Goal: Transaction & Acquisition: Purchase product/service

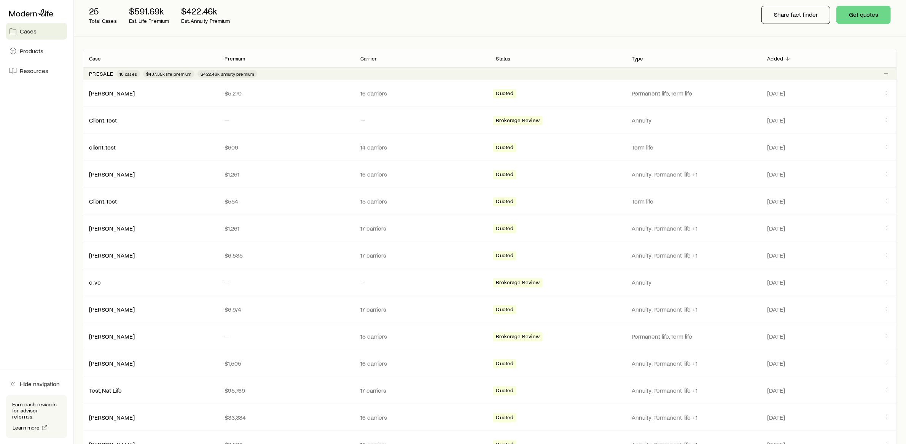
scroll to position [105, 0]
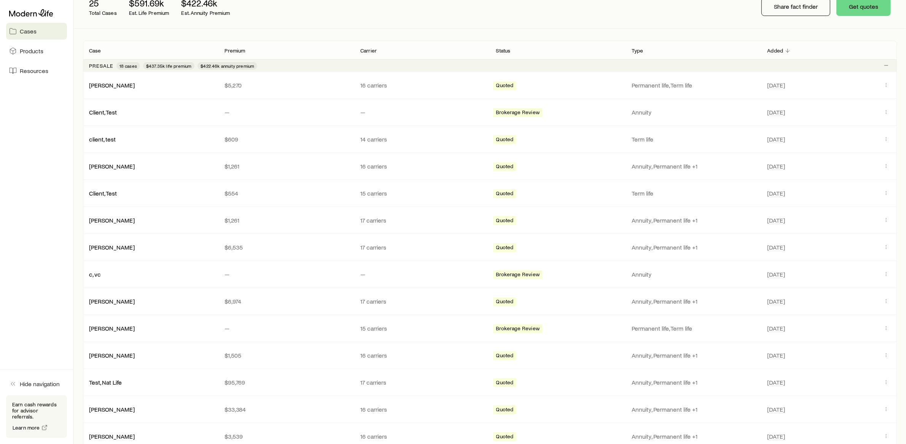
click at [299, 66] on div "Presale 18 cases $437.35k life premium $422.46k annuity premium" at bounding box center [490, 65] width 814 height 12
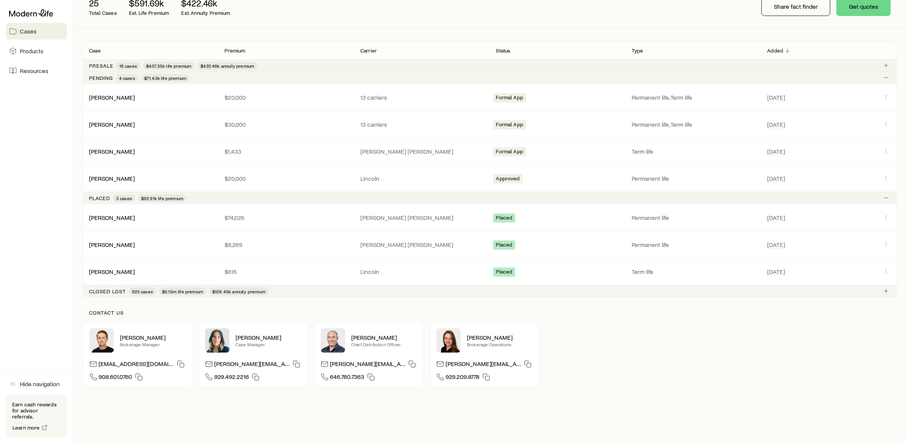
click at [266, 65] on div "Presale 18 cases $437.35k life premium $422.46k annuity premium" at bounding box center [490, 65] width 814 height 12
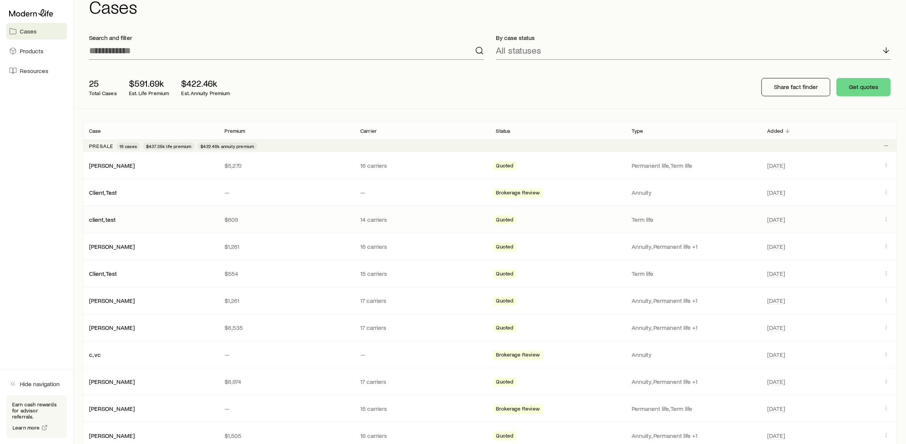
scroll to position [21, 0]
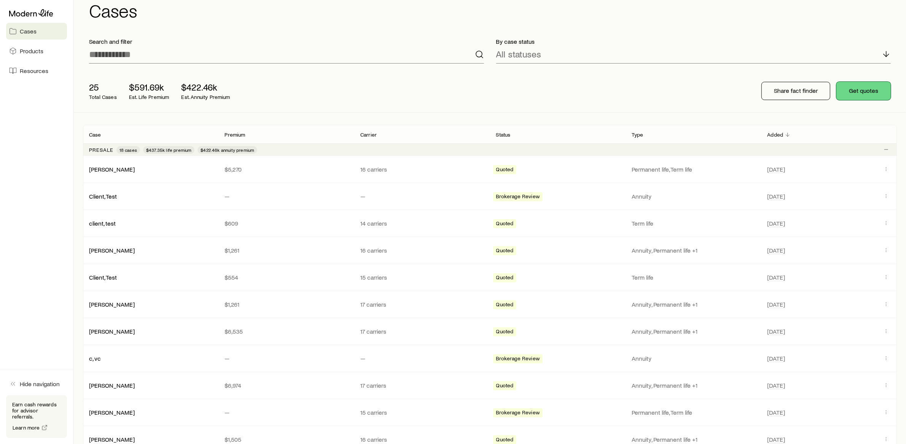
click at [856, 92] on button "Get quotes" at bounding box center [863, 91] width 54 height 18
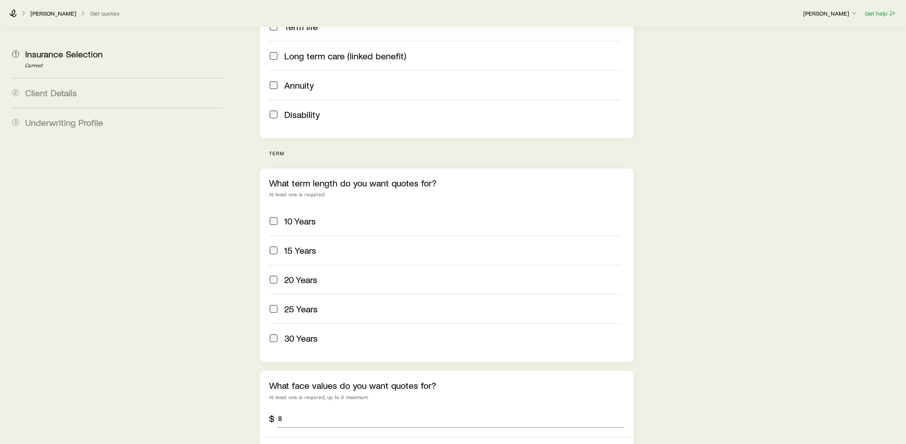
scroll to position [239, 0]
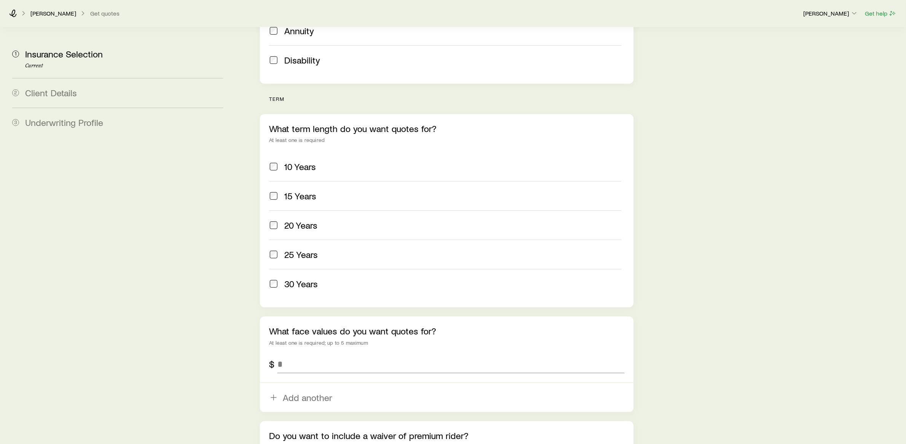
click at [273, 269] on label "30 Years" at bounding box center [445, 283] width 352 height 29
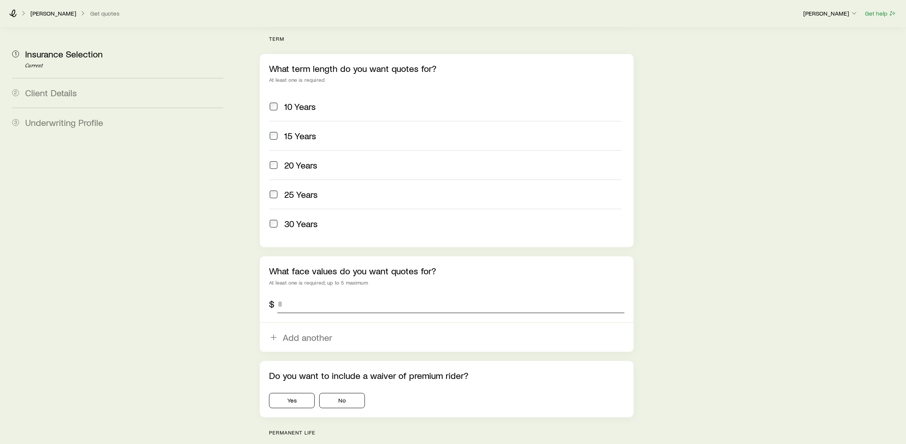
scroll to position [302, 0]
click at [285, 292] on input "tel" at bounding box center [450, 301] width 347 height 18
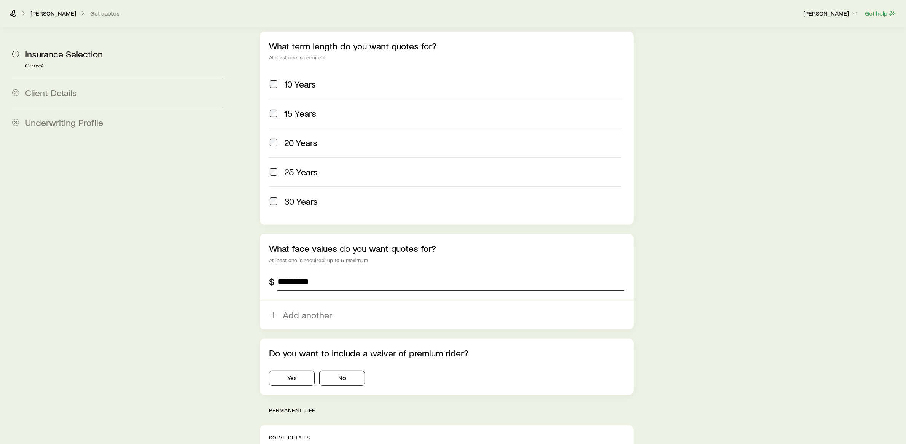
scroll to position [371, 0]
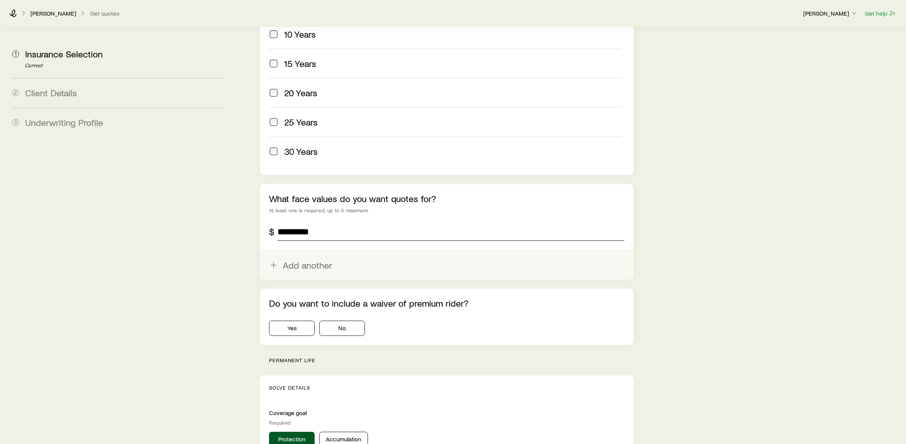
type input "*********"
click at [305, 251] on button "Add another" at bounding box center [447, 265] width 374 height 29
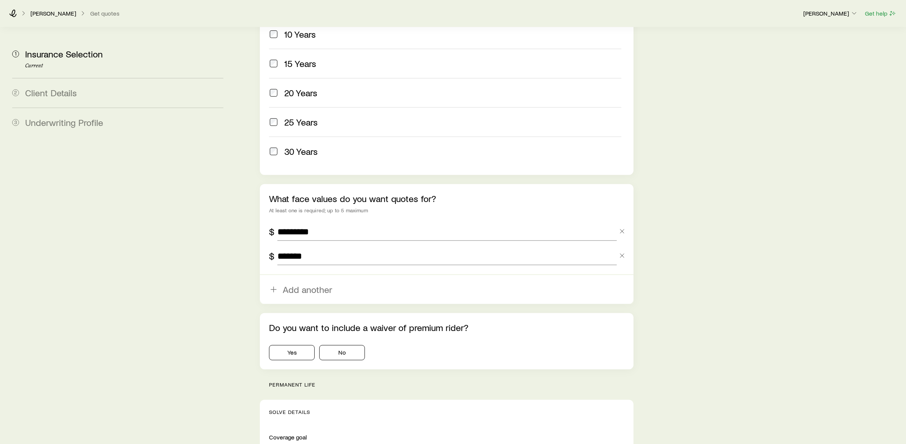
type input "*******"
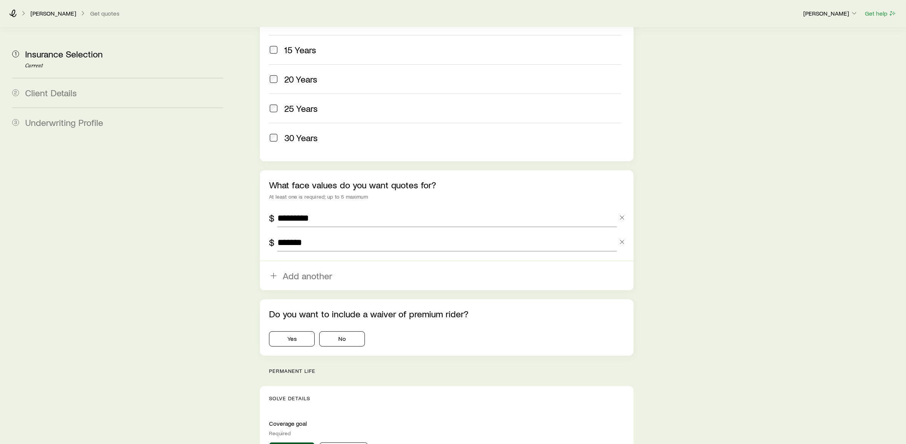
scroll to position [403, 0]
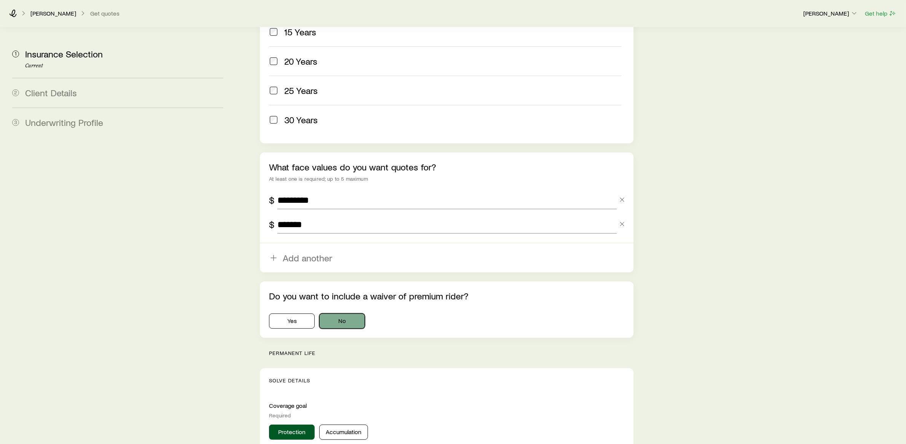
click at [337, 313] on button "No" at bounding box center [342, 320] width 46 height 15
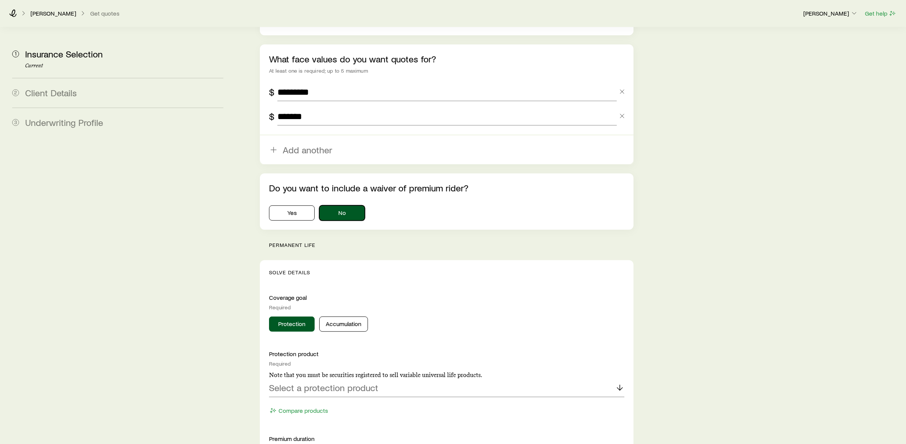
scroll to position [552, 0]
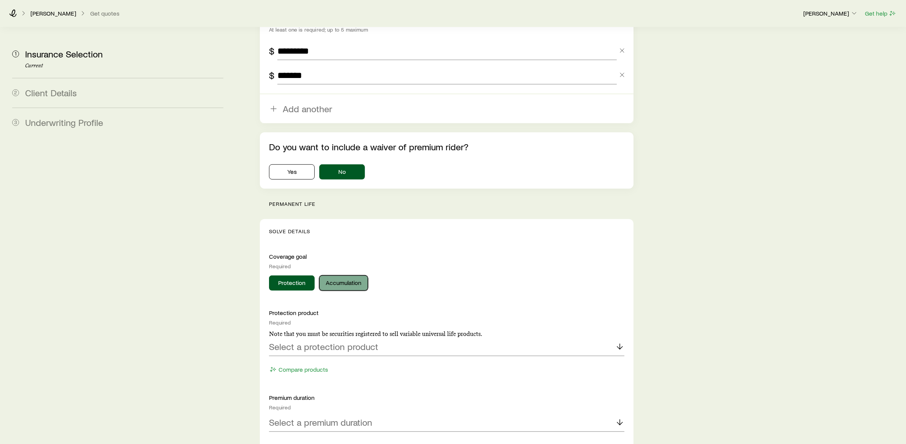
click at [336, 275] on button "Accumulation" at bounding box center [343, 282] width 49 height 15
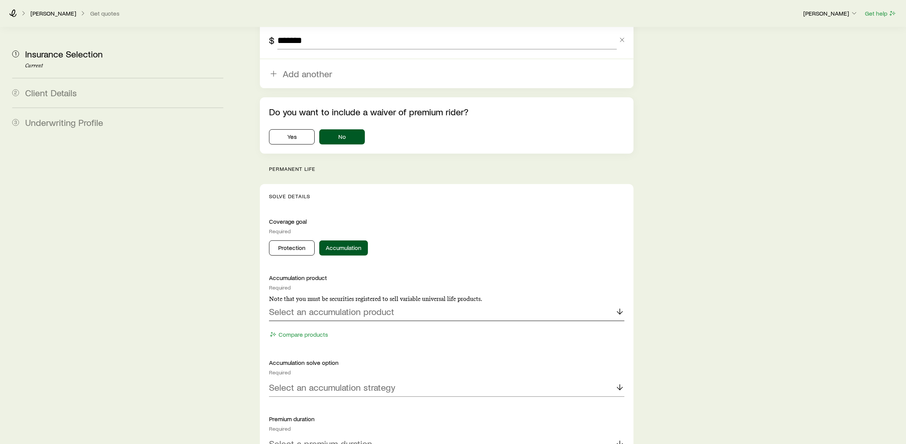
click at [332, 306] on p "Select an accumulation product" at bounding box center [331, 311] width 125 height 11
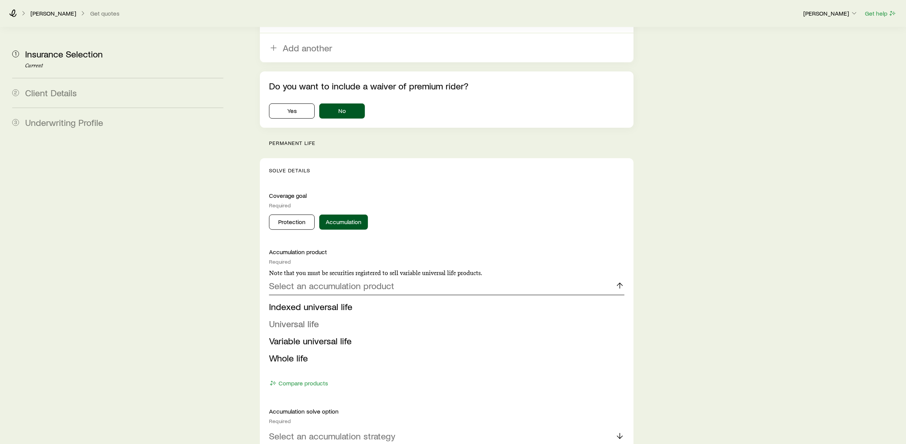
scroll to position [627, 0]
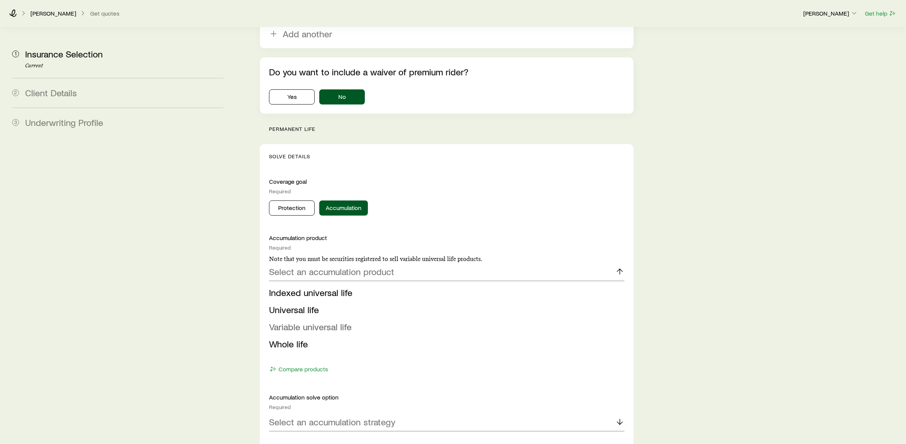
click at [328, 321] on span "Variable universal life" at bounding box center [310, 326] width 83 height 11
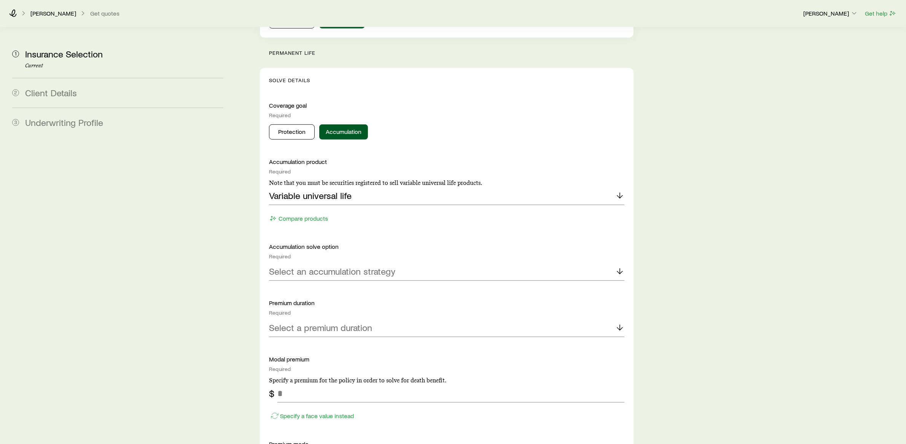
scroll to position [706, 0]
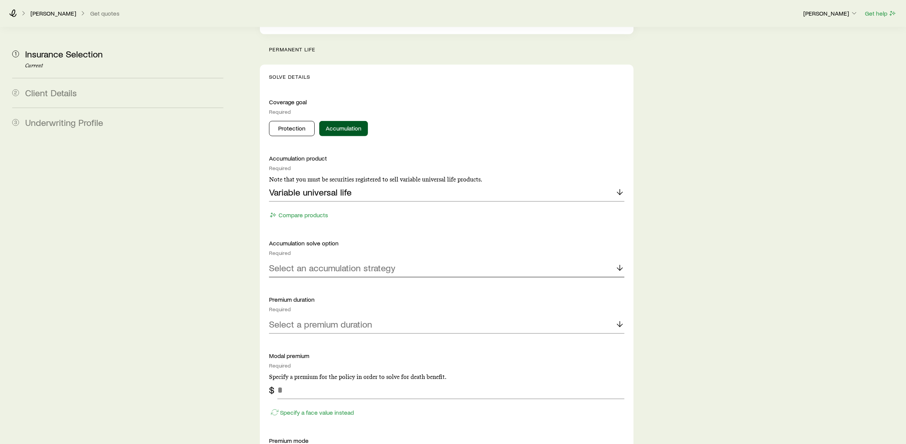
click at [328, 262] on p "Select an accumulation strategy" at bounding box center [332, 267] width 126 height 11
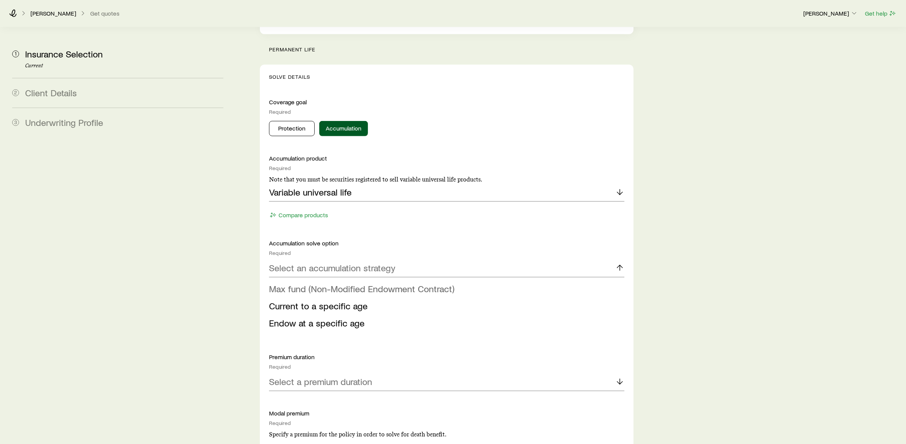
click at [318, 283] on span "Max fund (Non-Modified Endowment Contract)" at bounding box center [361, 288] width 185 height 11
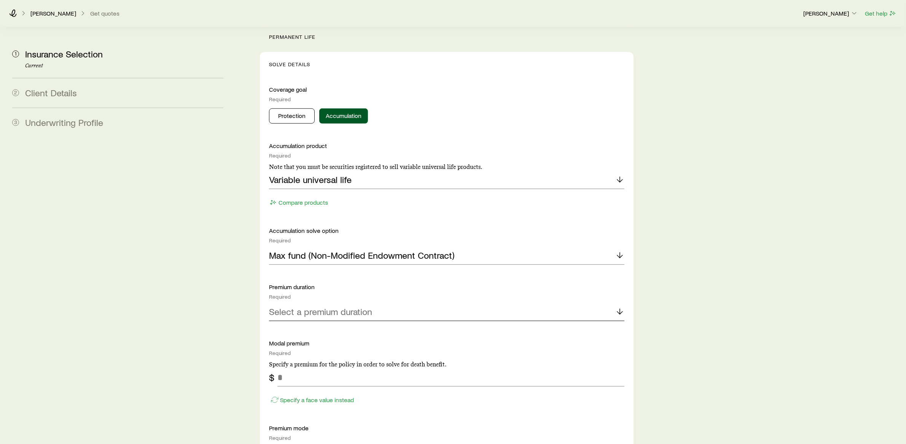
click at [313, 306] on p "Select a premium duration" at bounding box center [320, 311] width 103 height 11
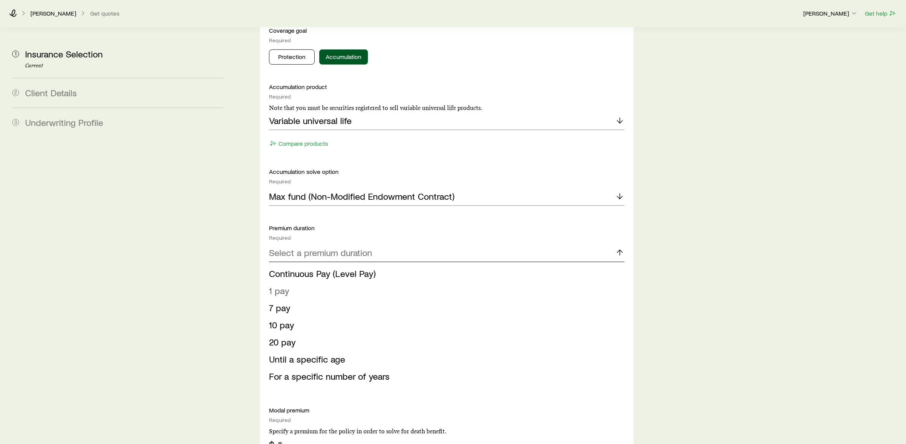
scroll to position [805, 0]
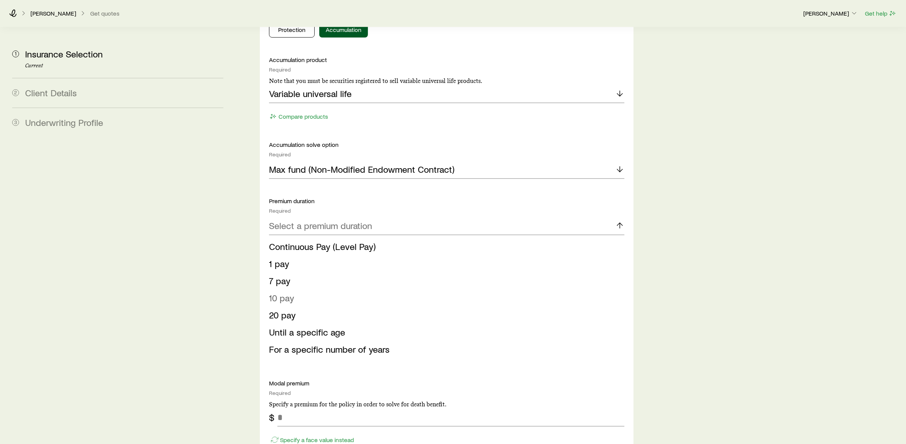
click at [305, 289] on li "10 pay" at bounding box center [444, 297] width 351 height 17
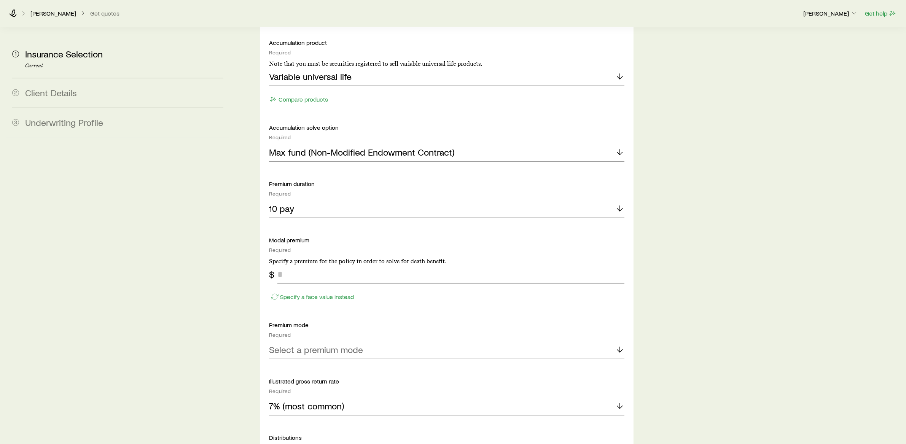
scroll to position [823, 0]
click at [305, 264] on input "tel" at bounding box center [450, 273] width 347 height 18
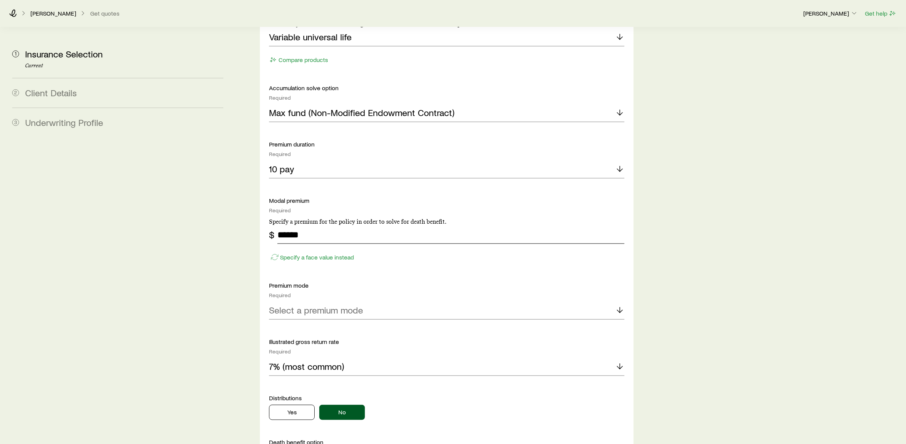
scroll to position [862, 0]
type input "******"
click at [361, 307] on div "Accumulation product Required Note that you must be securities registered to se…" at bounding box center [446, 247] width 355 height 496
click at [345, 305] on p "Select a premium mode" at bounding box center [316, 310] width 94 height 11
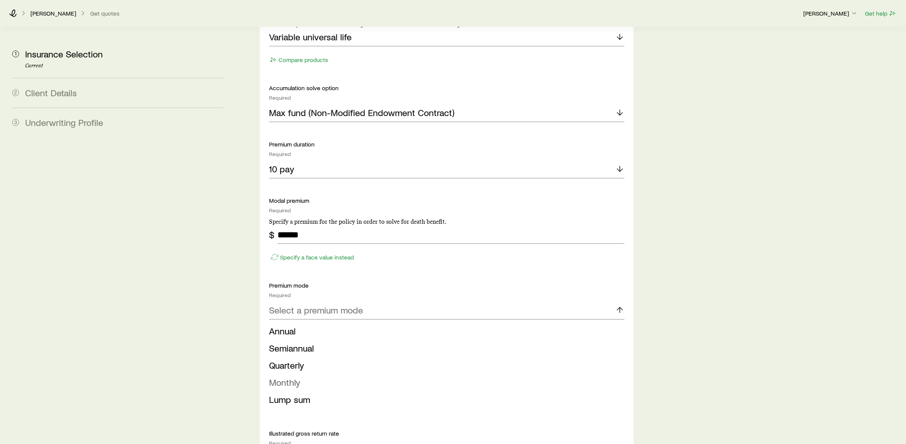
click at [305, 374] on li "Monthly" at bounding box center [444, 382] width 351 height 17
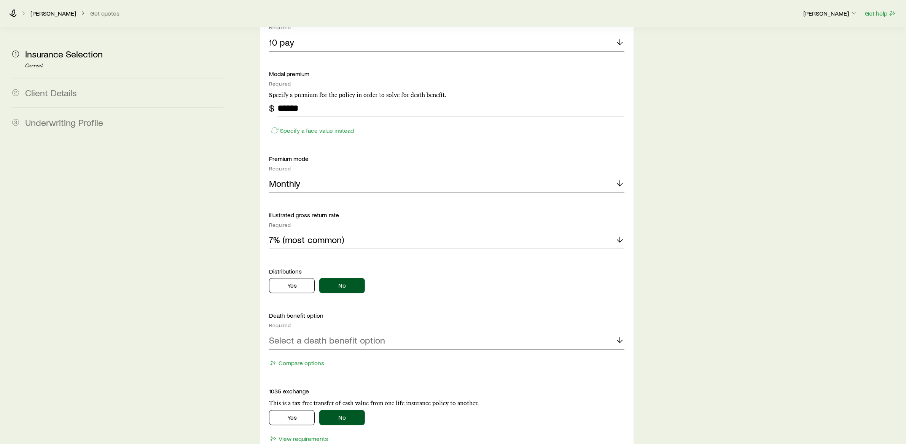
scroll to position [993, 0]
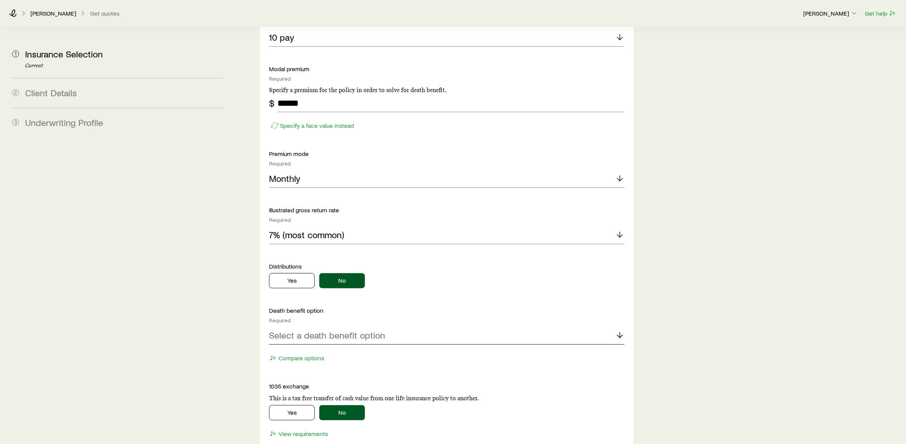
click at [300, 330] on p "Select a death benefit option" at bounding box center [327, 335] width 116 height 11
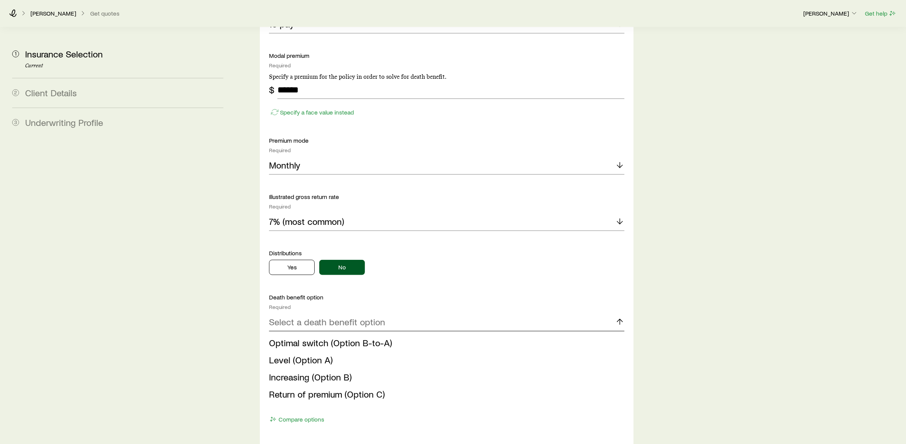
scroll to position [1007, 0]
click at [305, 337] on span "Optimal switch (Option B-to-A)" at bounding box center [330, 342] width 123 height 11
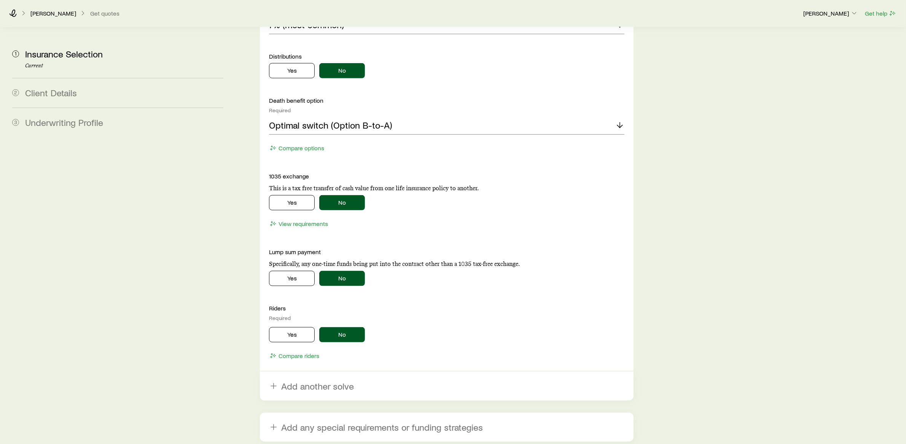
scroll to position [1204, 0]
click at [299, 327] on button "Yes" at bounding box center [292, 334] width 46 height 15
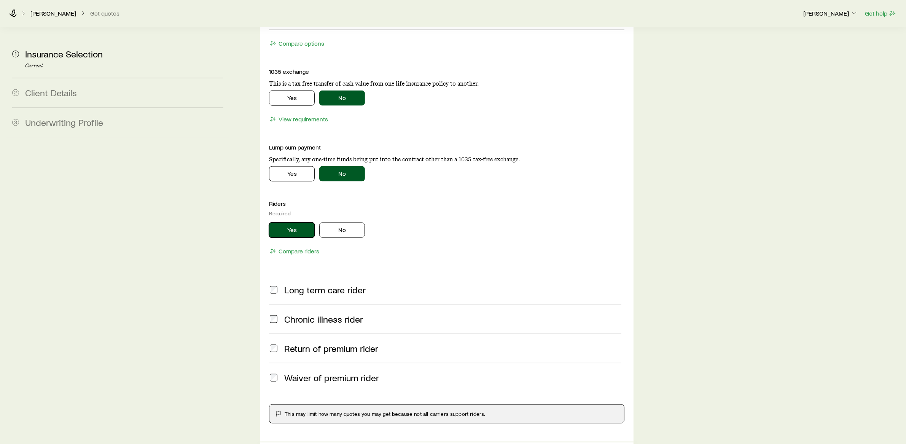
scroll to position [1322, 0]
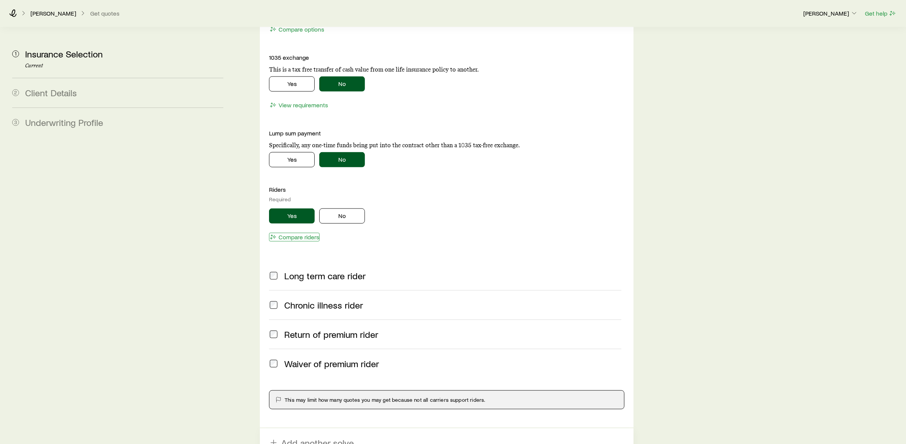
click at [283, 233] on button "Compare riders" at bounding box center [294, 237] width 51 height 9
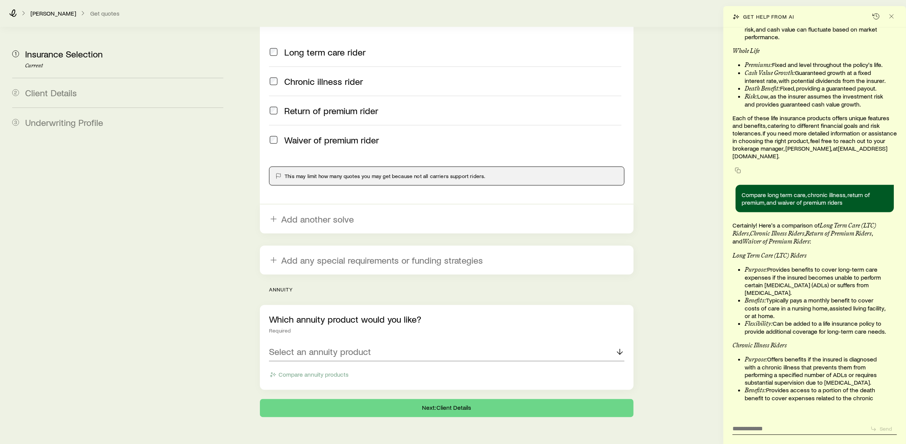
scroll to position [1546, 0]
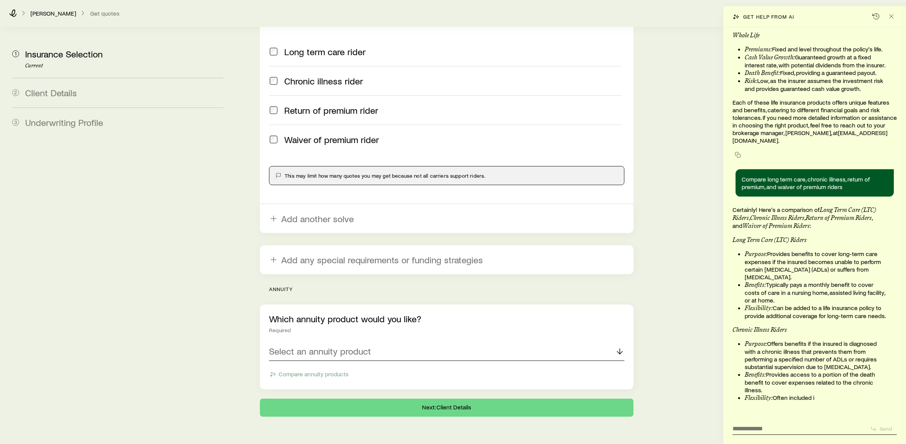
click at [398, 343] on div "Select an annuity product" at bounding box center [446, 352] width 355 height 18
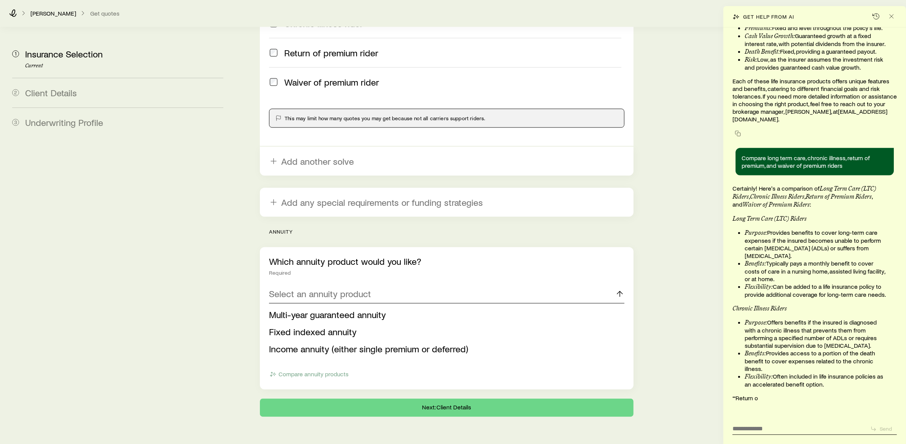
scroll to position [1604, 0]
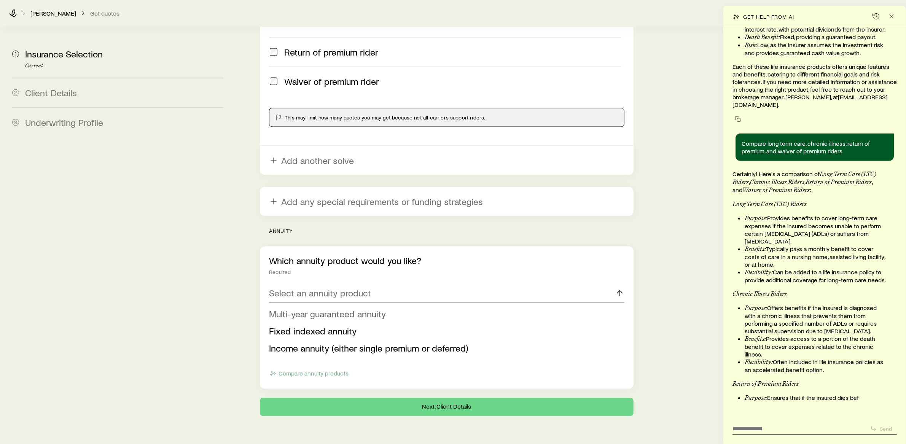
click at [360, 309] on span "Multi-year guaranteed annuity" at bounding box center [327, 314] width 117 height 11
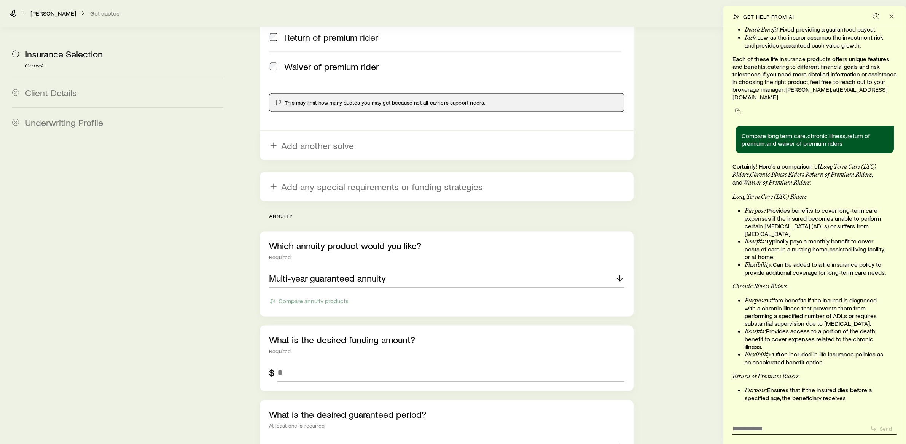
scroll to position [1619, 0]
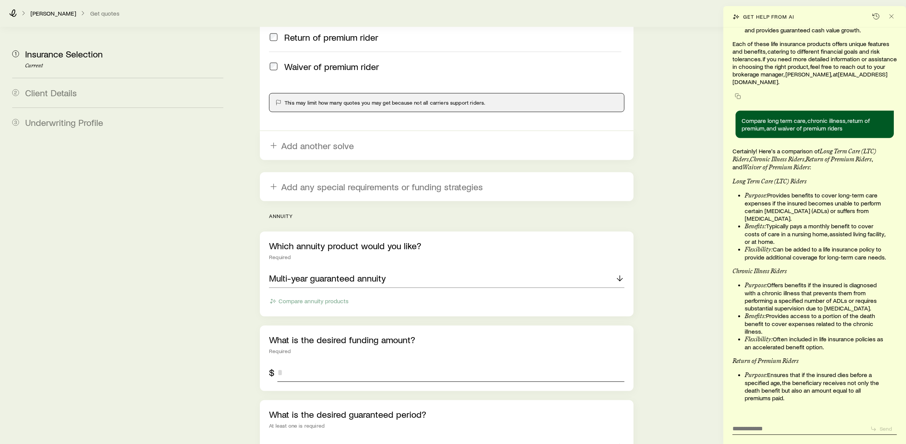
click at [325, 364] on input "tel" at bounding box center [450, 373] width 347 height 18
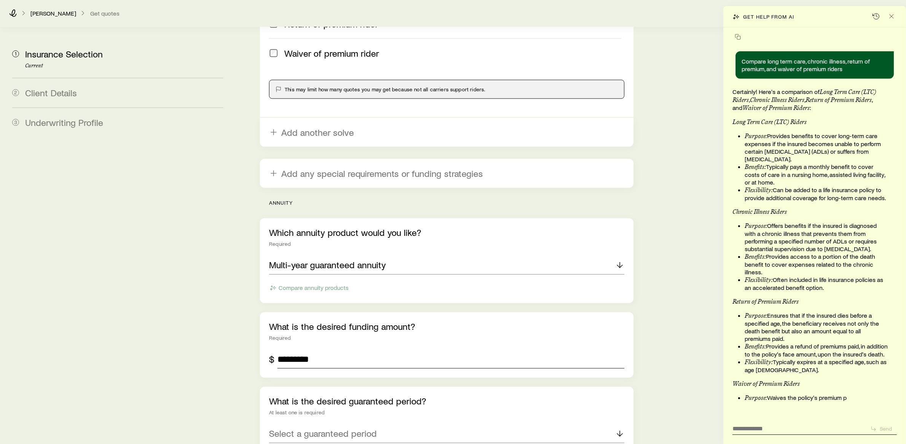
scroll to position [0, 0]
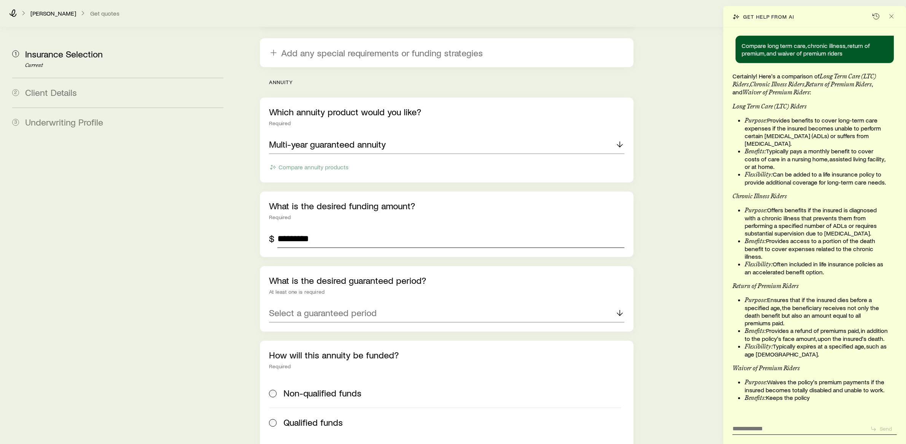
type input "*********"
click at [275, 304] on div "Select a guaranteed period" at bounding box center [446, 313] width 355 height 18
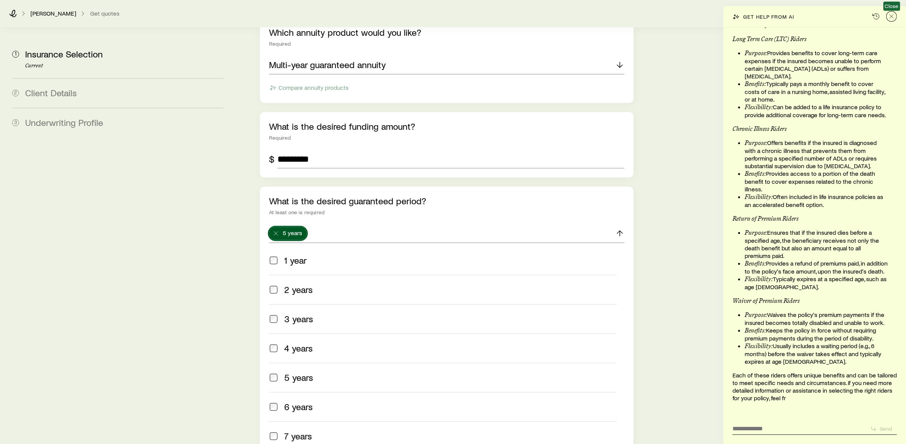
click at [889, 19] on icon "Close" at bounding box center [891, 17] width 8 height 8
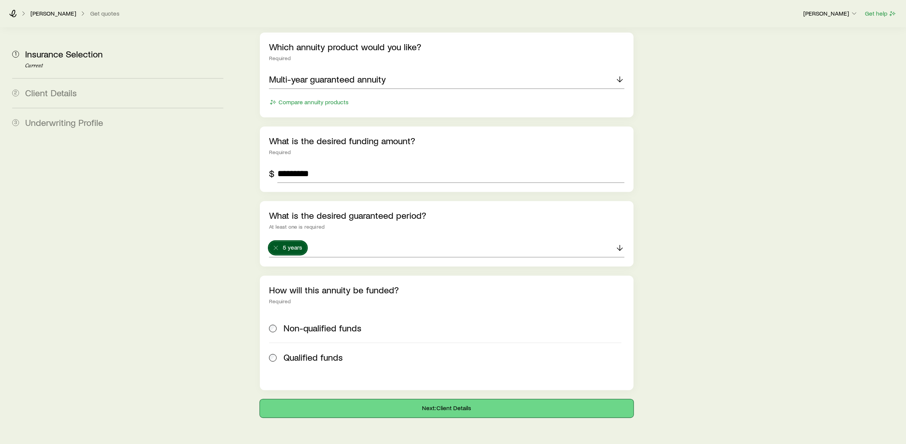
click at [447, 399] on button "Next: Client Details" at bounding box center [447, 408] width 374 height 18
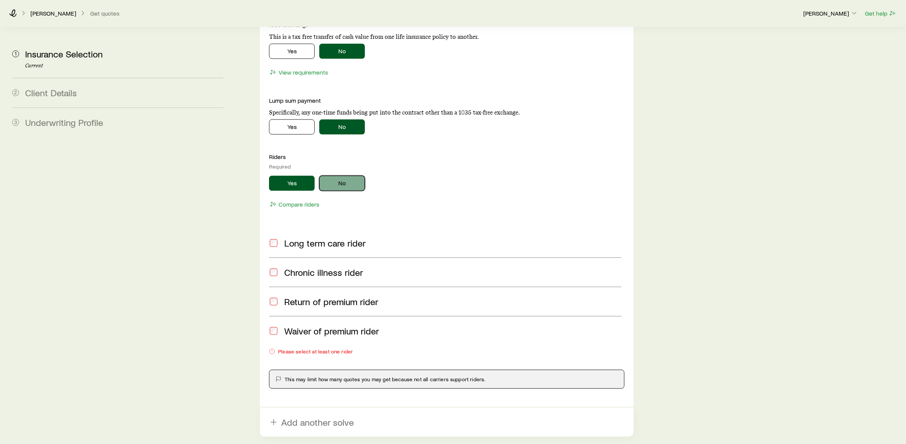
click at [330, 176] on button "No" at bounding box center [342, 183] width 46 height 15
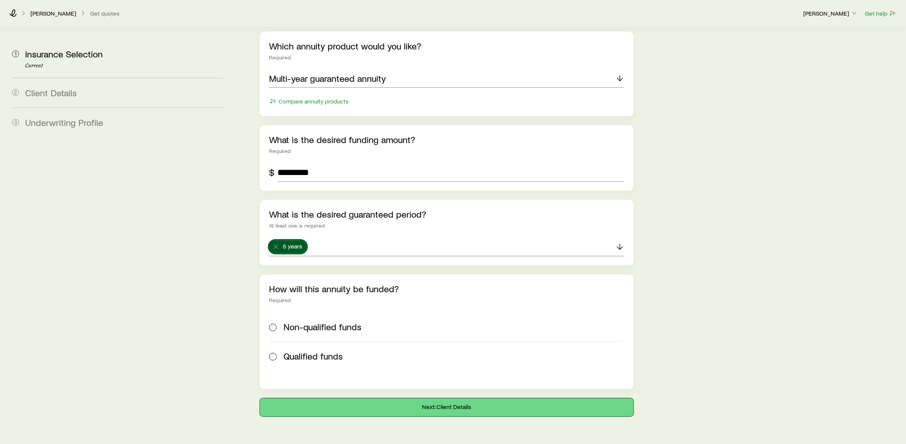
click at [437, 398] on button "Next: Client Details" at bounding box center [447, 407] width 374 height 18
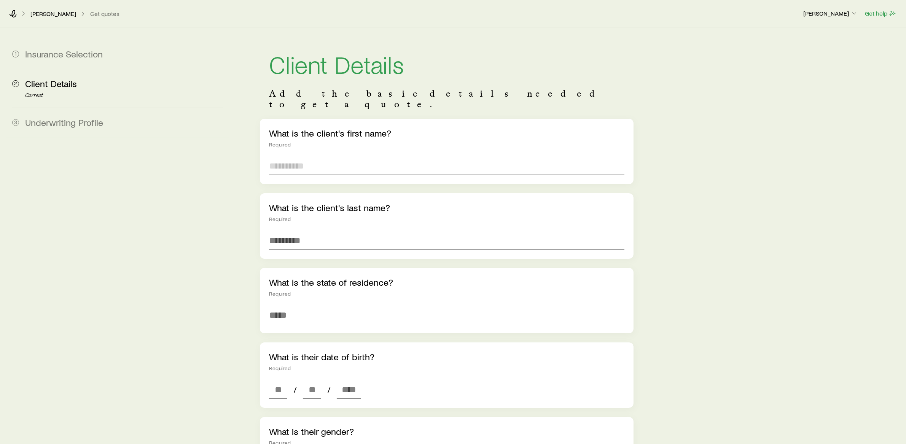
click at [405, 157] on input "text" at bounding box center [446, 166] width 355 height 18
type input "****"
type input "*****"
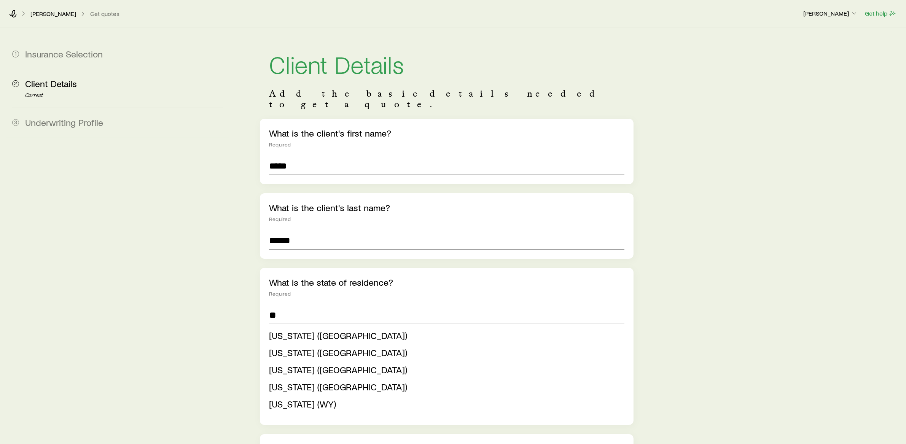
type input "**"
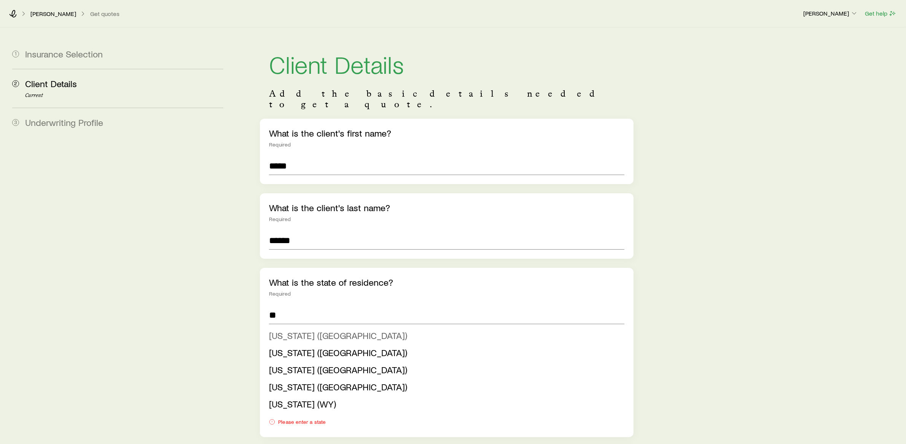
click at [300, 330] on span "[US_STATE] ([GEOGRAPHIC_DATA])" at bounding box center [338, 335] width 138 height 11
type input "**********"
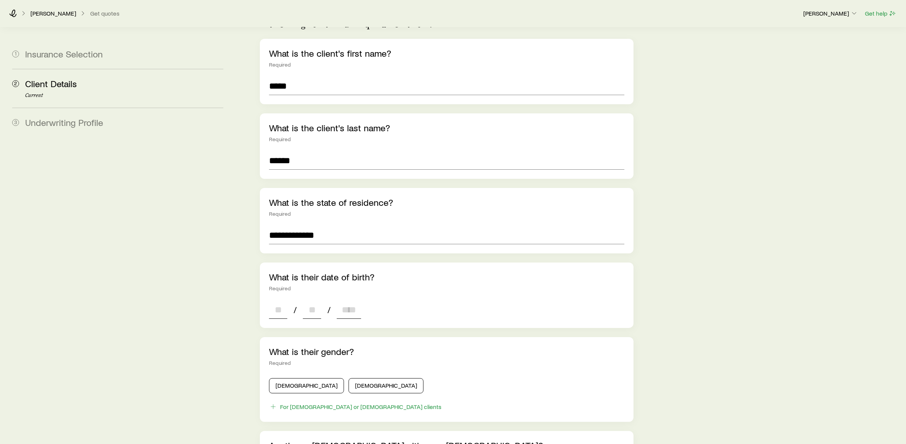
click at [277, 304] on input at bounding box center [278, 310] width 18 height 18
type input "**"
type input "****"
type input "*"
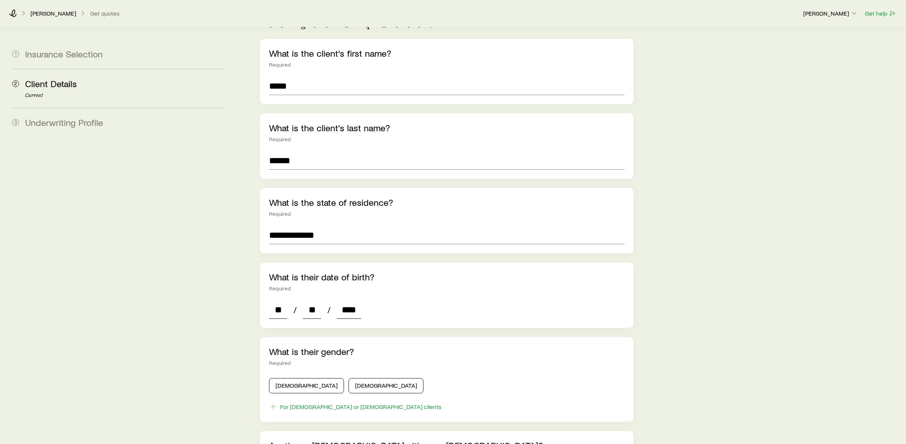
type input "*"
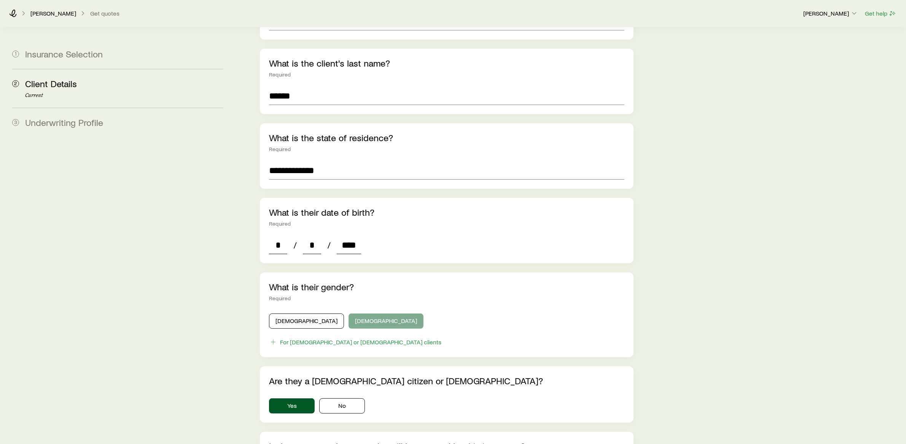
type input "****"
click at [348, 313] on button "[DEMOGRAPHIC_DATA]" at bounding box center [385, 320] width 75 height 15
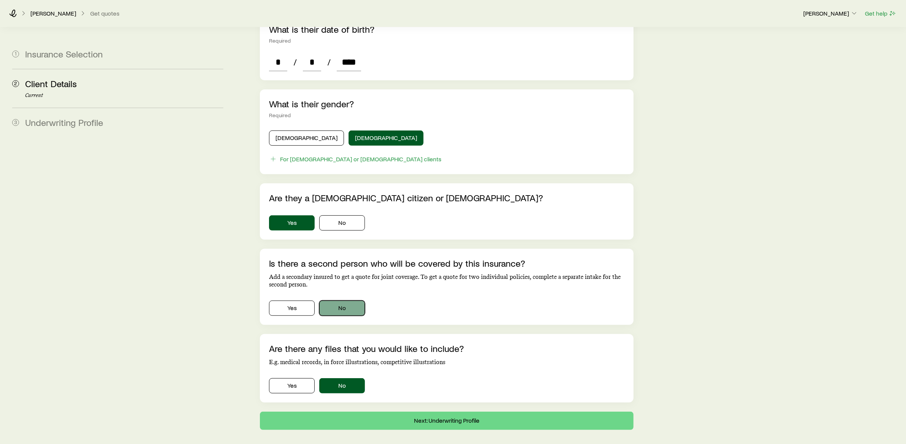
click at [332, 302] on button "No" at bounding box center [342, 308] width 46 height 15
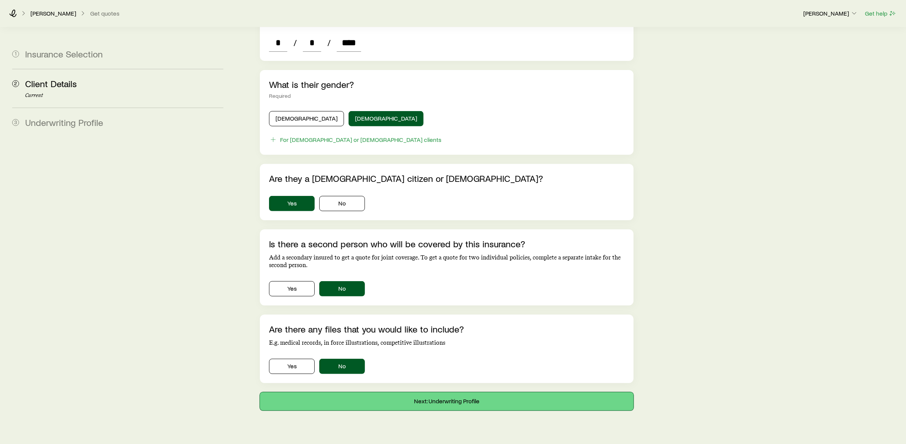
click at [410, 393] on button "Next: Underwriting Profile" at bounding box center [447, 401] width 374 height 18
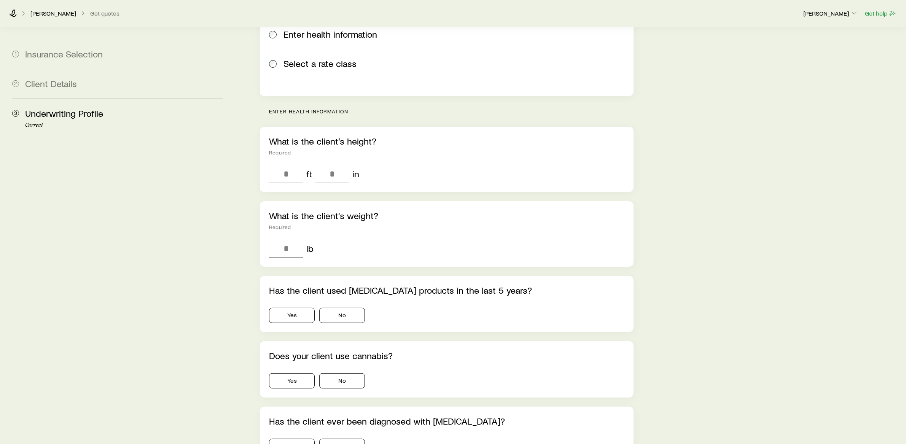
scroll to position [148, 0]
click at [297, 307] on button "Yes" at bounding box center [292, 314] width 46 height 15
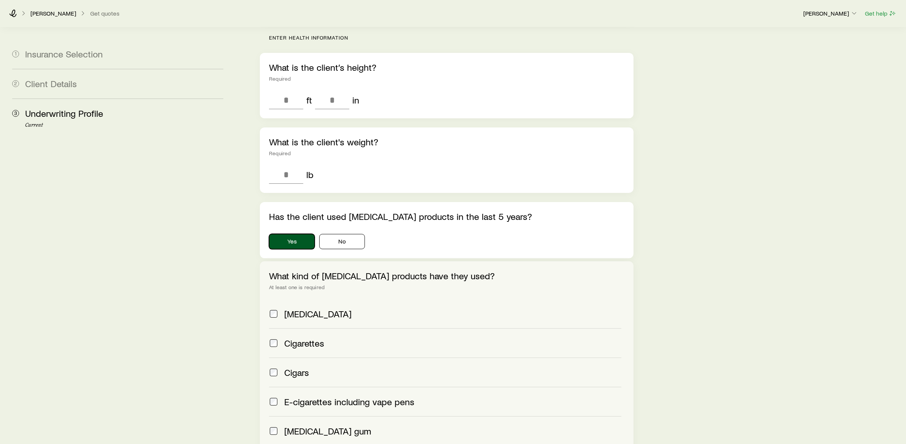
scroll to position [270, 0]
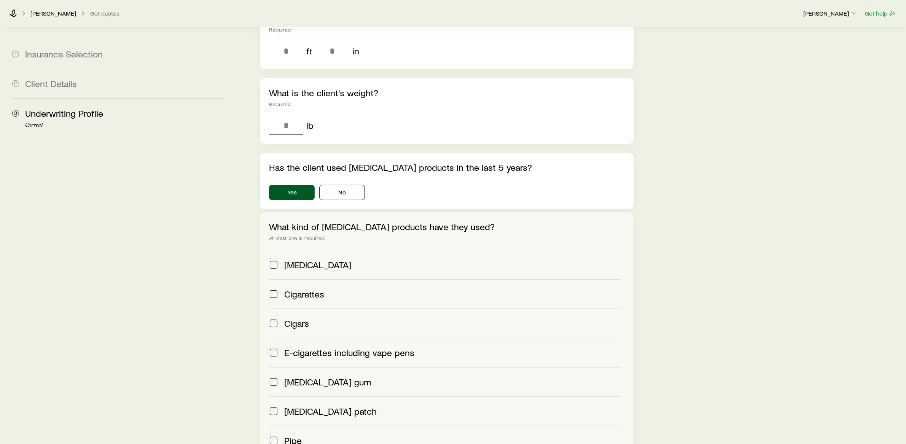
click at [278, 259] on span at bounding box center [273, 264] width 9 height 11
click at [342, 185] on button "No" at bounding box center [342, 192] width 46 height 15
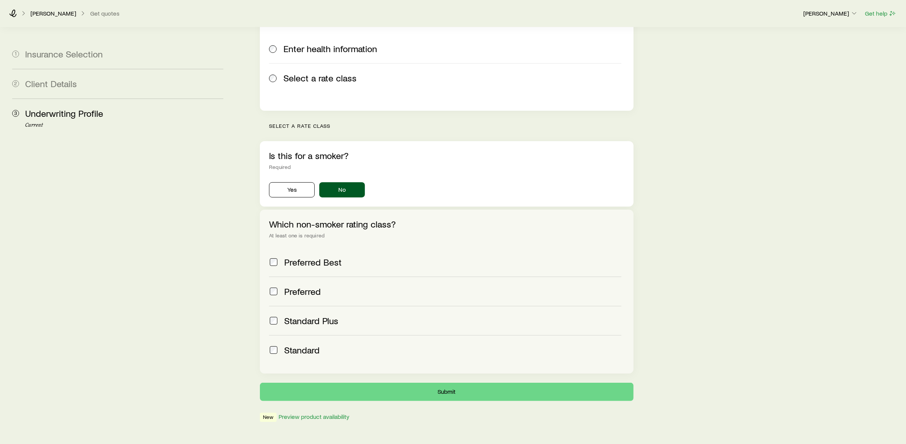
scroll to position [138, 0]
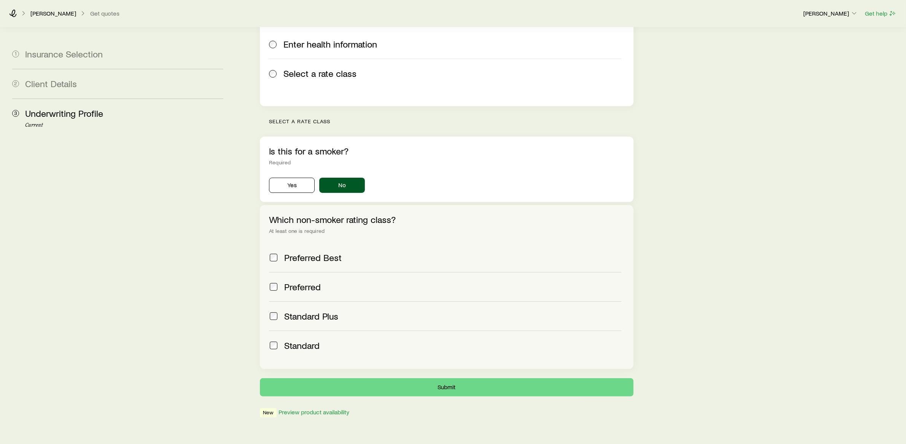
click at [281, 281] on div "Preferred" at bounding box center [445, 286] width 352 height 11
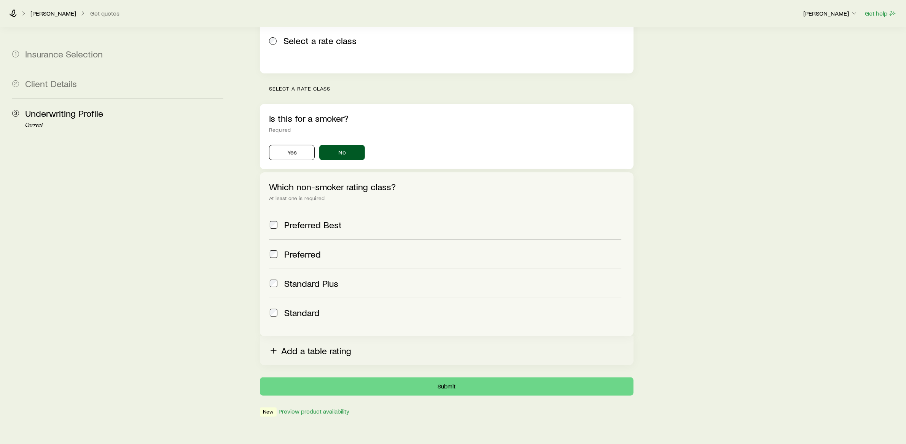
scroll to position [172, 0]
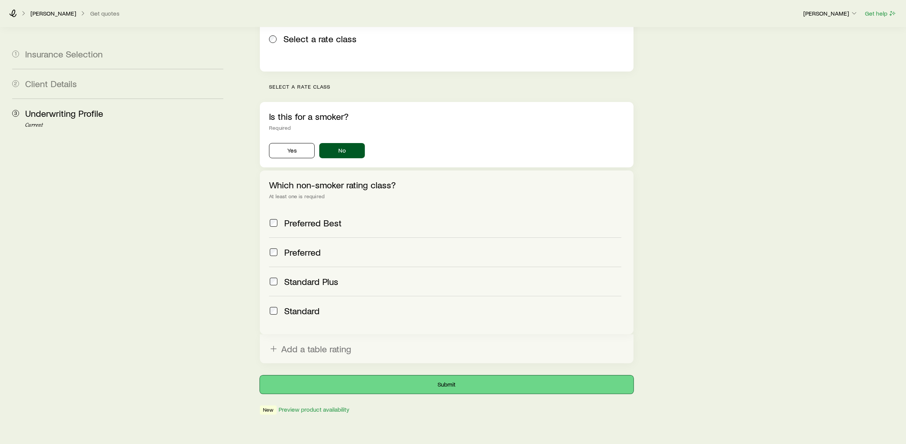
click at [379, 375] on button "Submit" at bounding box center [447, 384] width 374 height 18
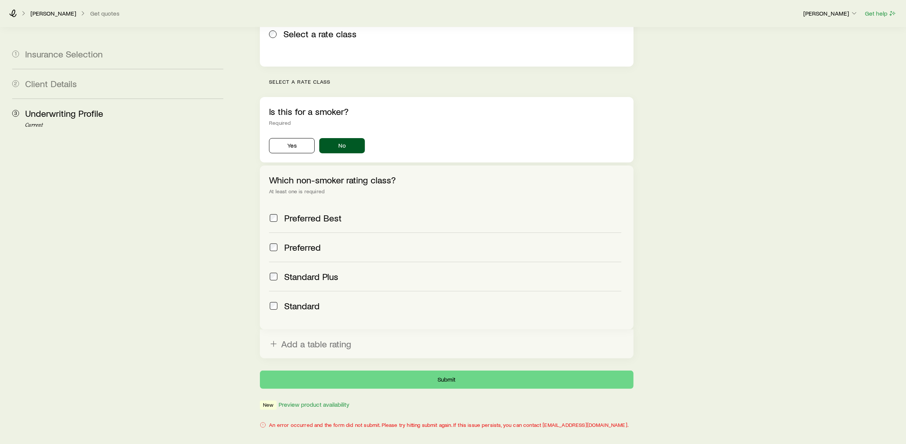
scroll to position [193, 0]
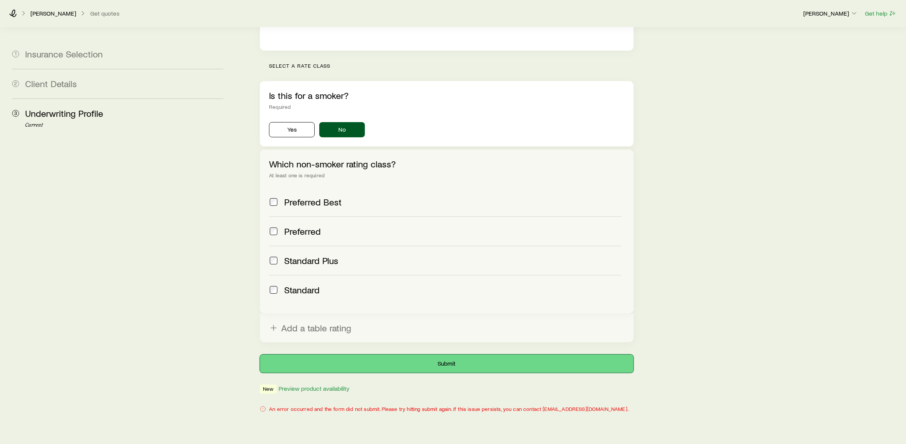
click at [395, 355] on button "Submit" at bounding box center [447, 364] width 374 height 18
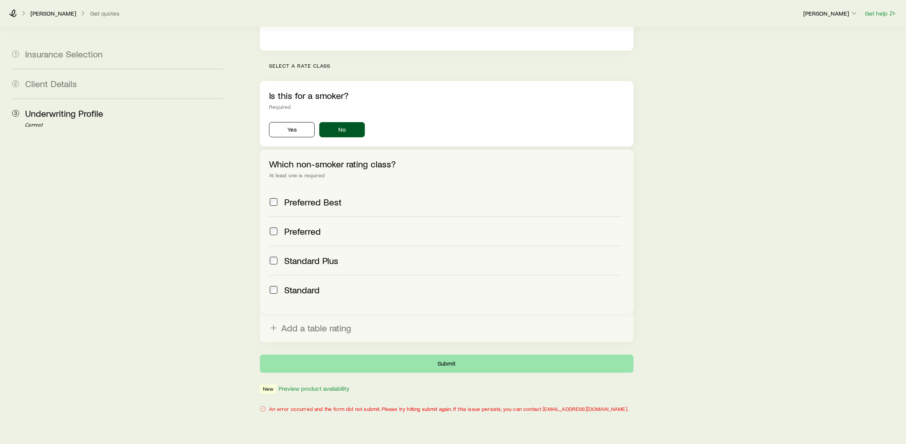
scroll to position [0, 0]
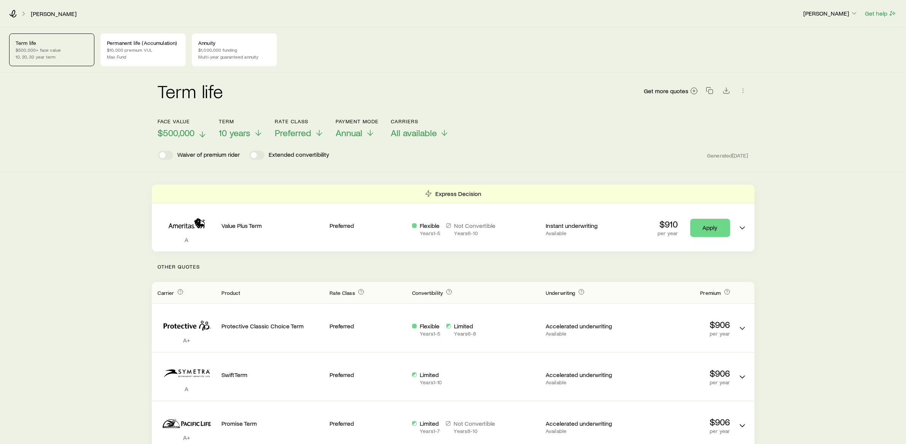
click at [194, 131] on span "$500,000" at bounding box center [176, 132] width 37 height 11
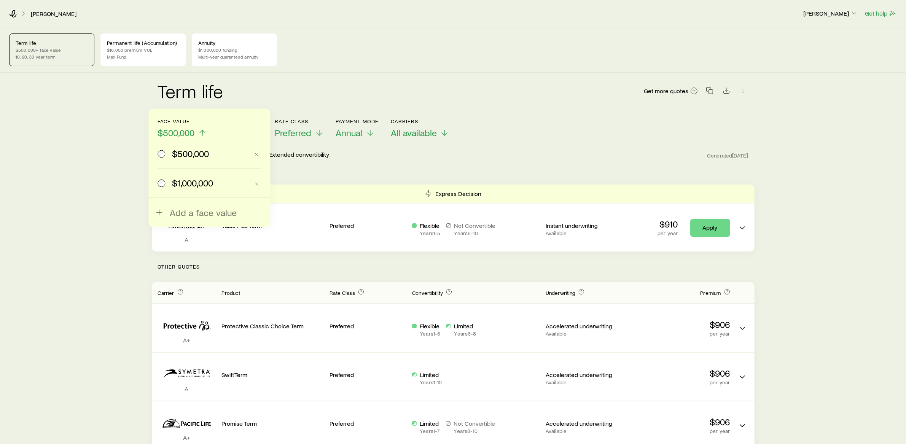
click at [188, 186] on span "$1,000,000" at bounding box center [192, 183] width 41 height 11
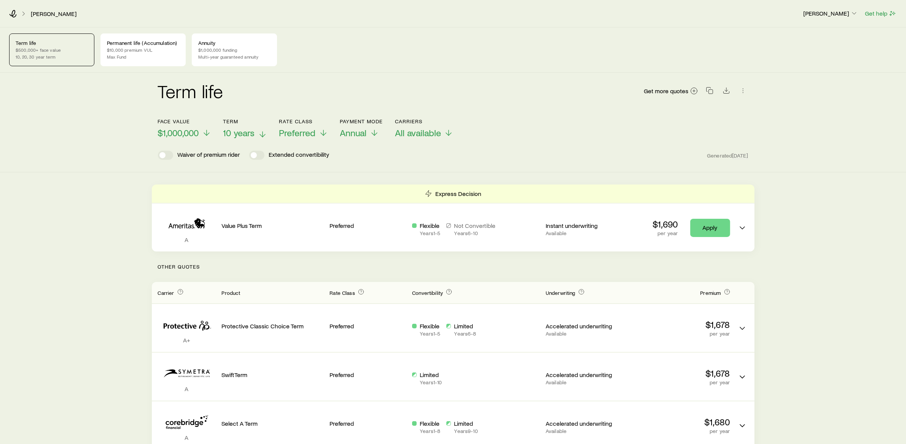
click at [245, 137] on span "10 years" at bounding box center [239, 132] width 32 height 11
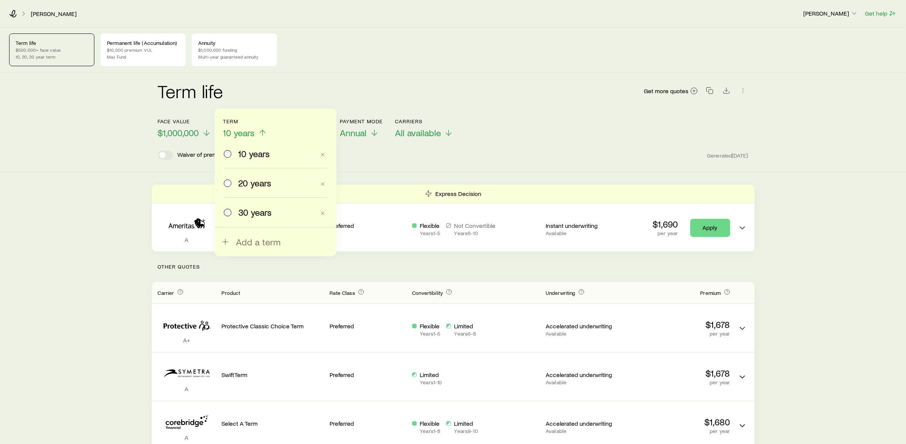
click at [240, 183] on span "20 years" at bounding box center [254, 183] width 33 height 11
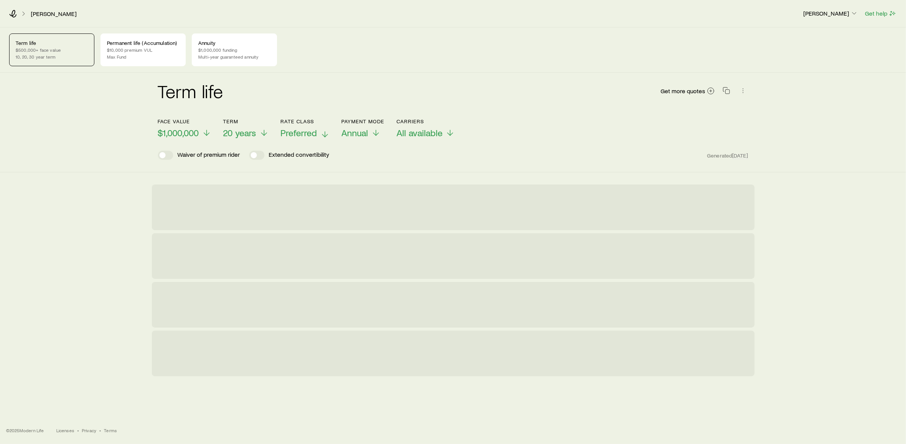
click at [311, 126] on button "Rate Class Preferred" at bounding box center [305, 128] width 49 height 20
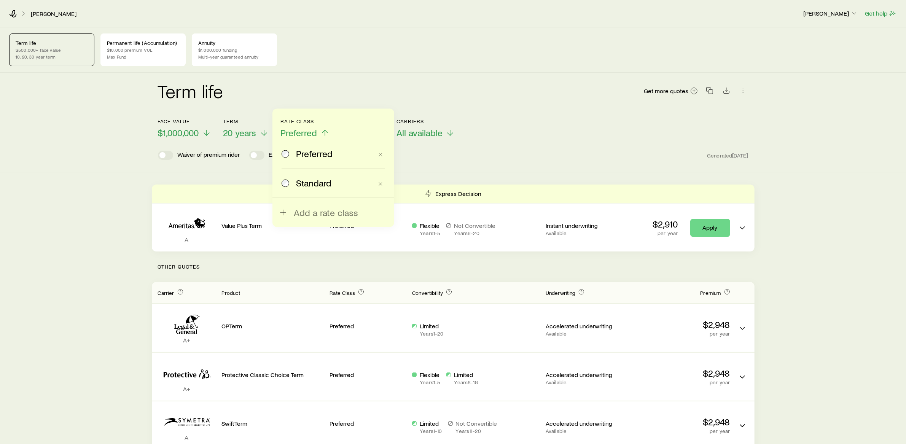
click at [600, 120] on div "Face value $1,000,000 Term 20 years Rate Class Preferred Preferred Standard Add…" at bounding box center [453, 123] width 590 height 29
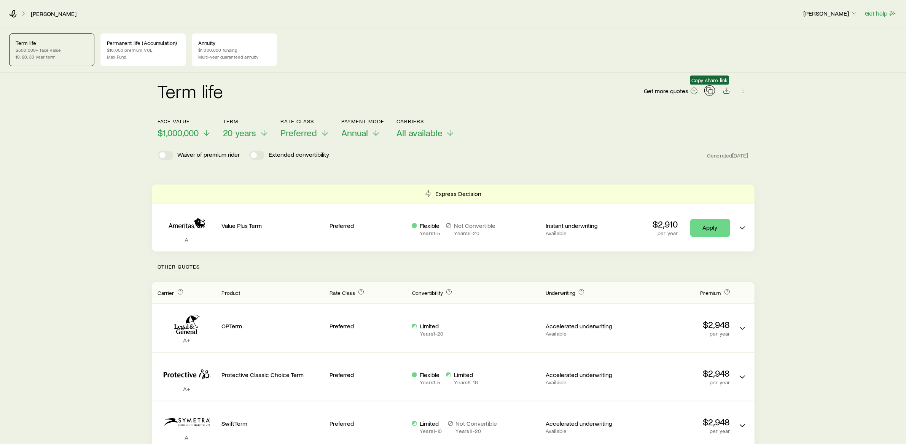
click at [710, 88] on icon "button" at bounding box center [710, 91] width 8 height 8
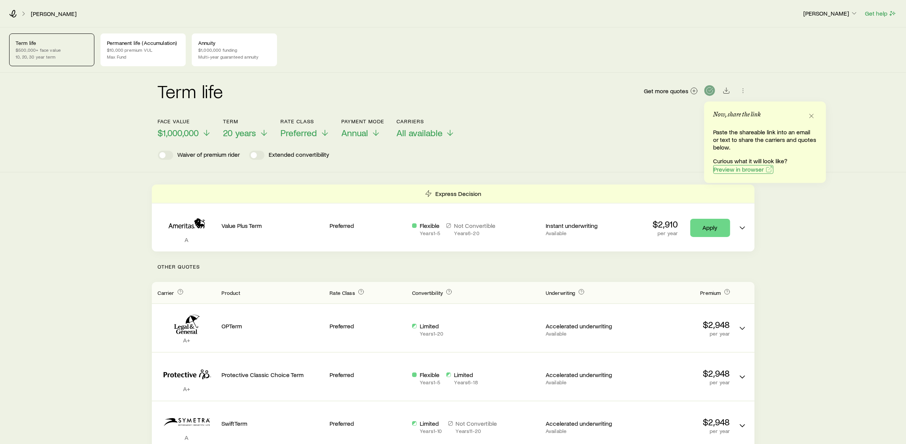
click at [717, 168] on span "Preview in browser" at bounding box center [739, 169] width 50 height 6
click at [154, 54] on p "Max Fund" at bounding box center [143, 57] width 72 height 6
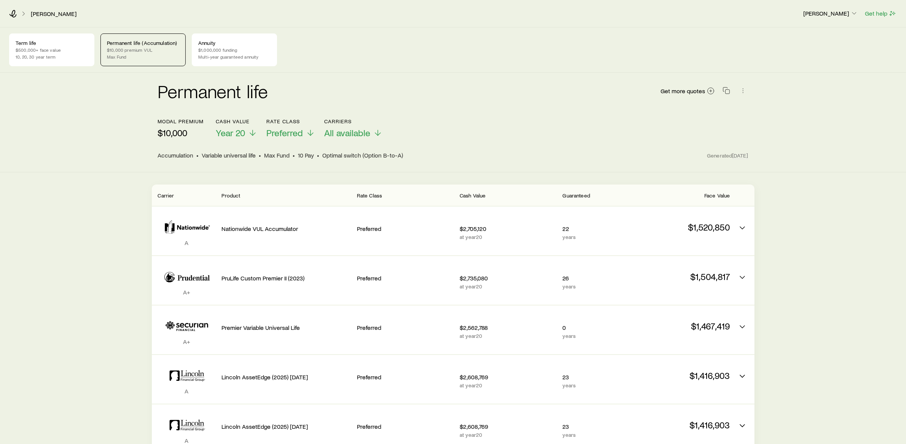
click at [170, 51] on p "$10,000 premium VUL" at bounding box center [143, 50] width 72 height 6
click at [743, 90] on icon "button" at bounding box center [743, 91] width 8 height 8
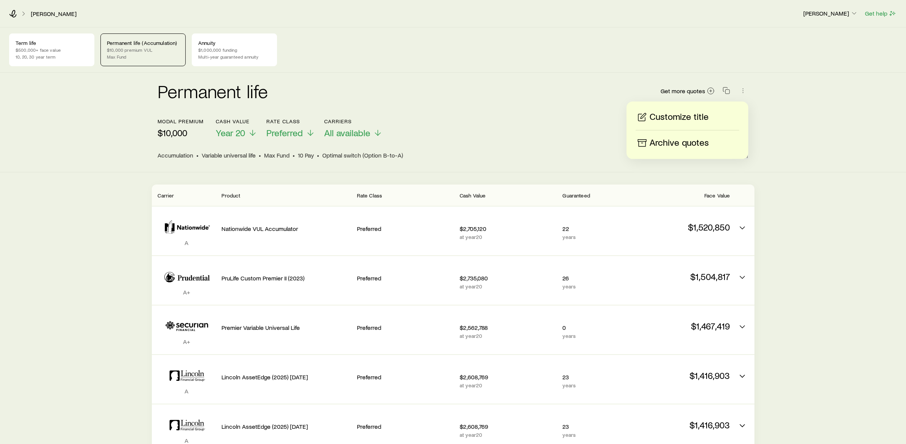
click at [687, 114] on p "Customize title" at bounding box center [679, 117] width 59 height 12
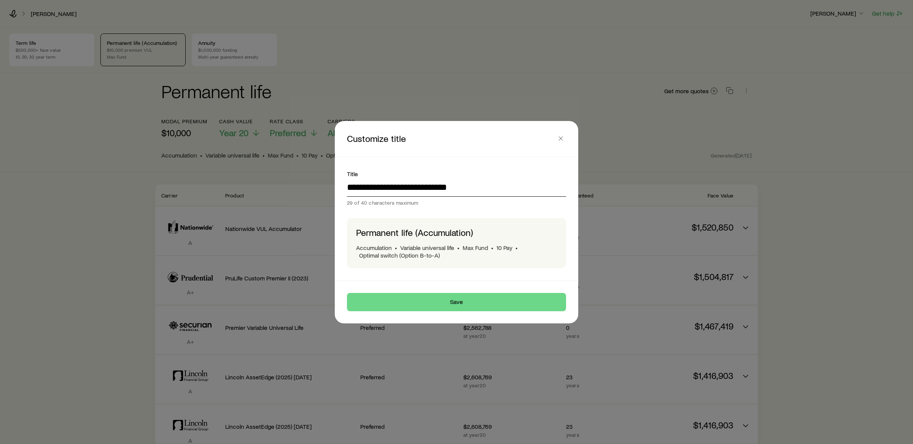
drag, startPoint x: 471, startPoint y: 189, endPoint x: 340, endPoint y: 187, distance: 131.2
click at [341, 187] on div "**********" at bounding box center [456, 218] width 237 height 123
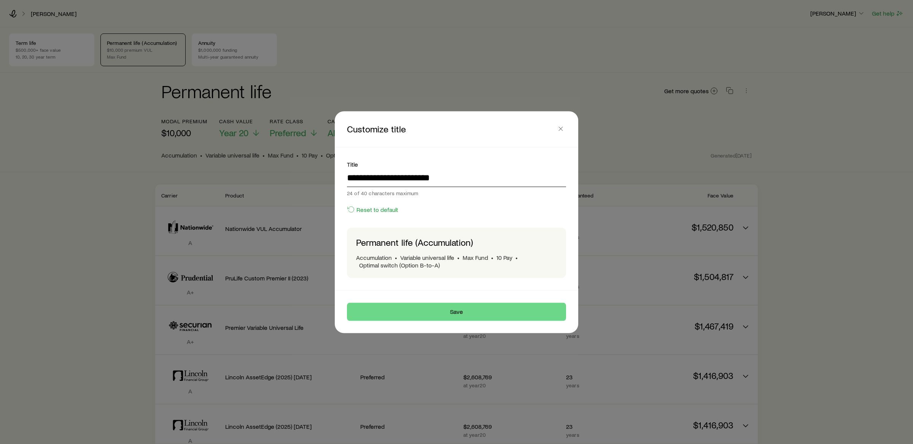
type input "**********"
click at [347, 302] on button "Save" at bounding box center [456, 311] width 219 height 18
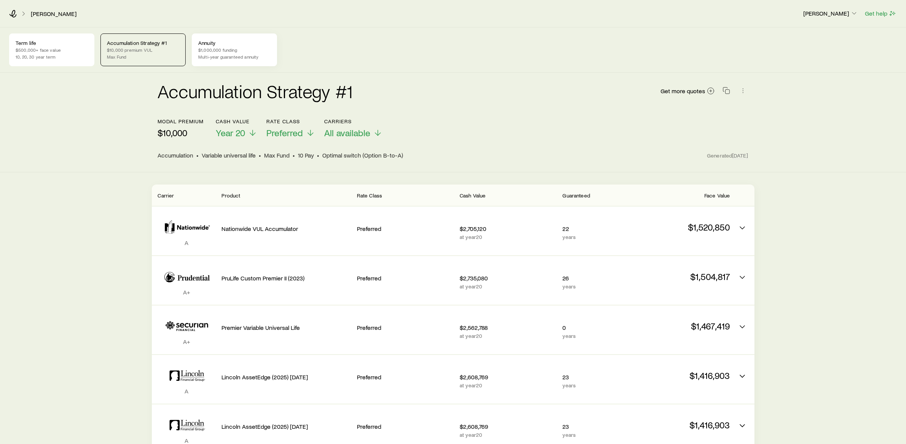
click at [243, 56] on p "Multi-year guaranteed annuity" at bounding box center [234, 57] width 72 height 6
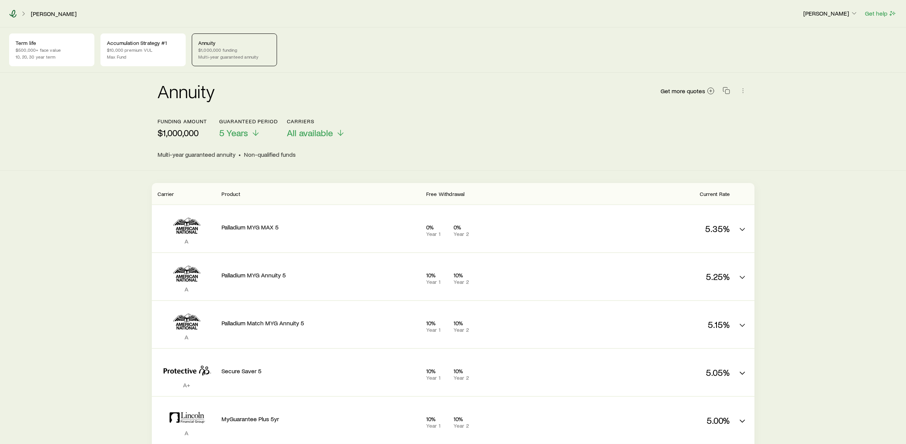
click at [9, 12] on icon at bounding box center [13, 14] width 8 height 8
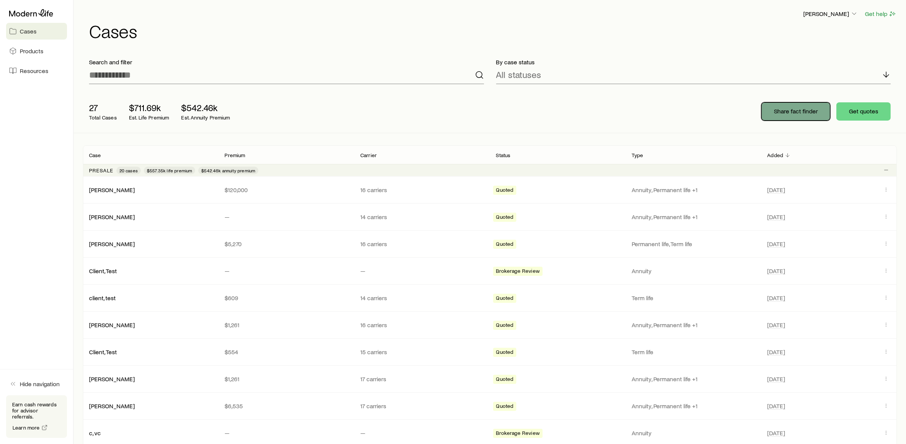
click at [802, 113] on p "Share fact finder" at bounding box center [796, 111] width 44 height 8
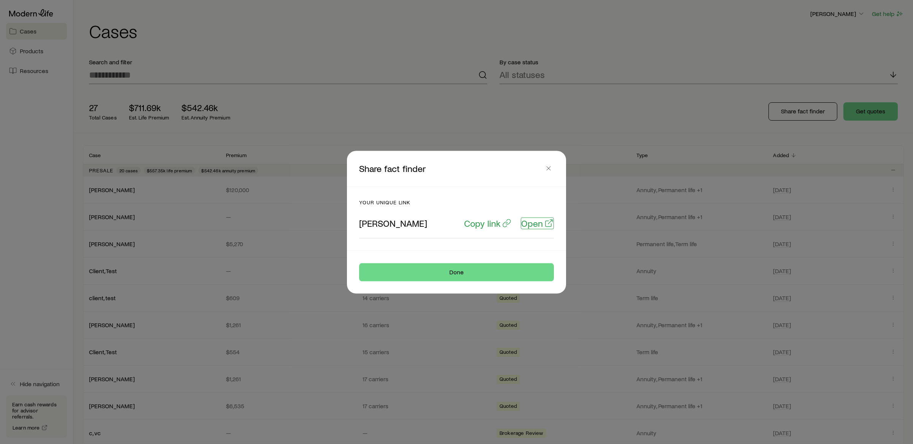
click at [539, 220] on p "Open" at bounding box center [532, 223] width 22 height 11
click at [557, 170] on header "Share fact finder" at bounding box center [456, 169] width 219 height 36
click at [545, 171] on icon "button" at bounding box center [549, 168] width 8 height 8
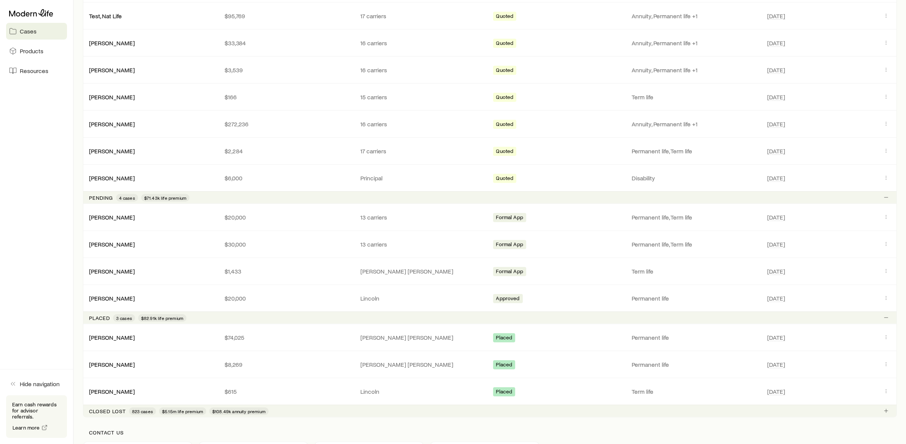
scroll to position [531, 0]
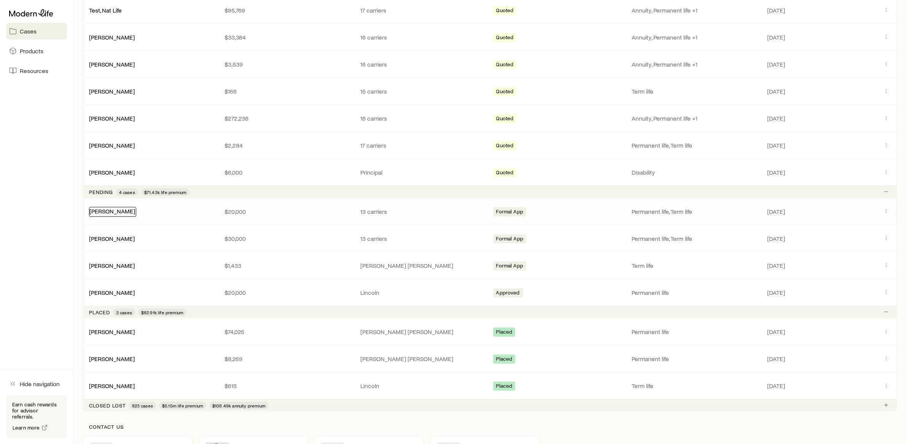
click at [107, 208] on link "[PERSON_NAME]" at bounding box center [112, 210] width 46 height 7
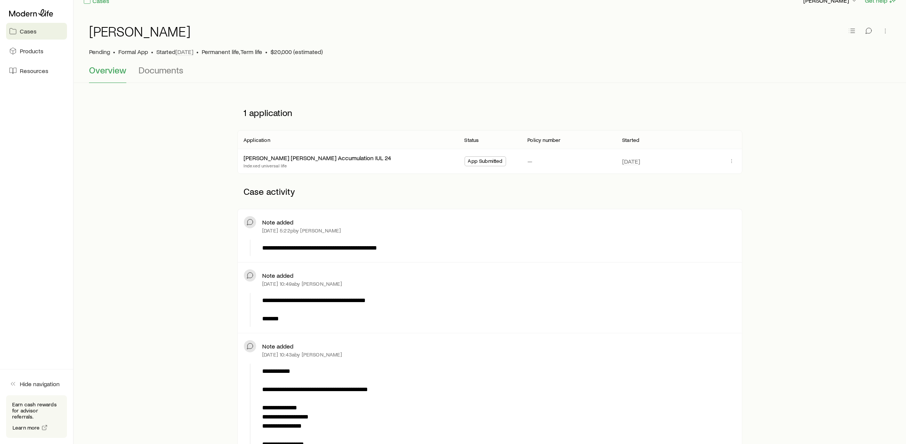
scroll to position [14, 0]
click at [269, 158] on link "[PERSON_NAME] [PERSON_NAME] Accumulation IUL 24" at bounding box center [318, 156] width 148 height 7
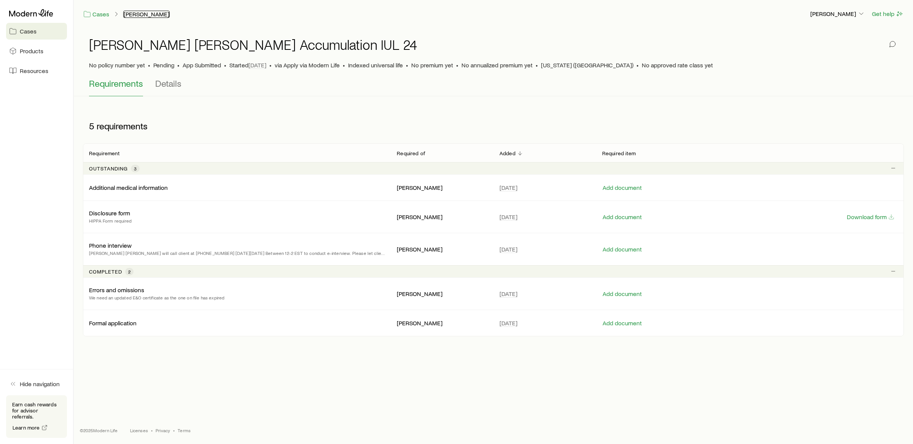
click at [137, 11] on link "[PERSON_NAME]" at bounding box center [146, 14] width 46 height 7
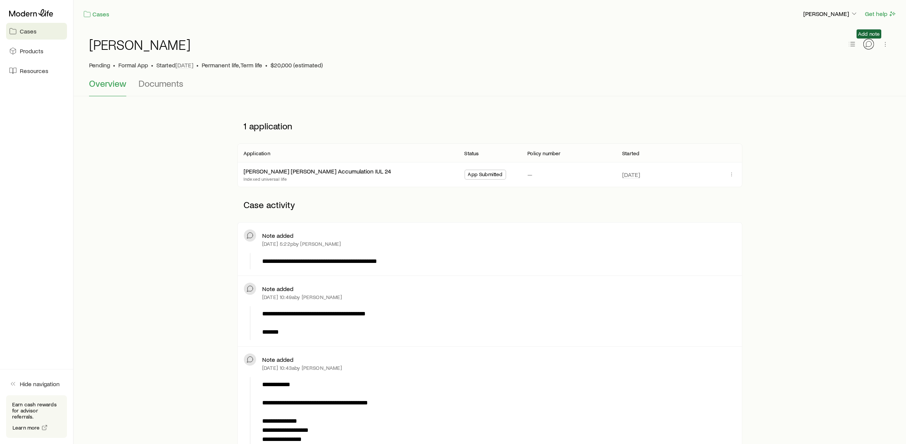
click at [867, 44] on icon "button" at bounding box center [869, 44] width 8 height 8
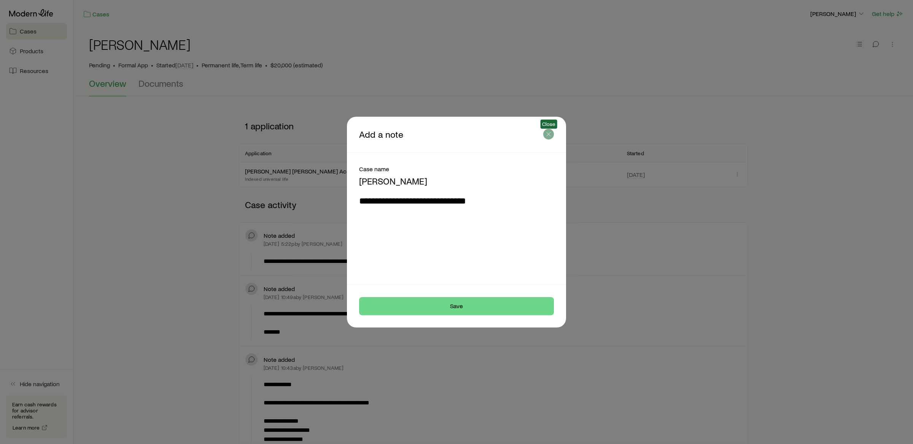
type textarea "**********"
click at [547, 132] on icon "button" at bounding box center [549, 134] width 8 height 8
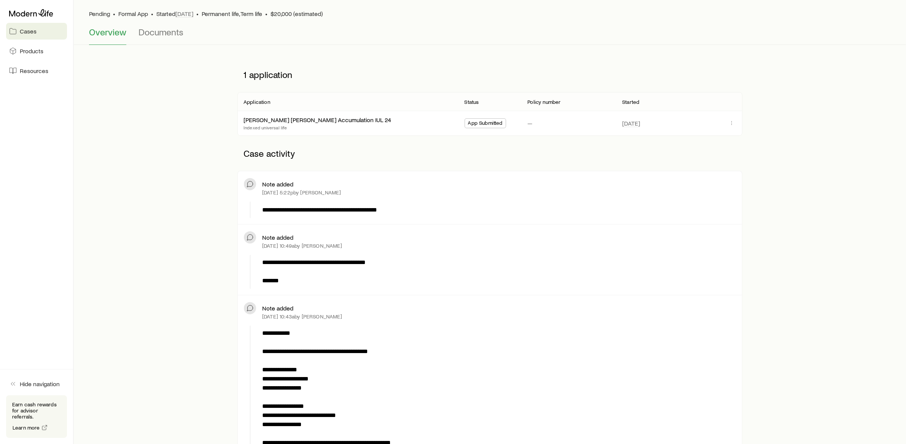
scroll to position [52, 0]
click at [165, 28] on span "Documents" at bounding box center [160, 31] width 45 height 11
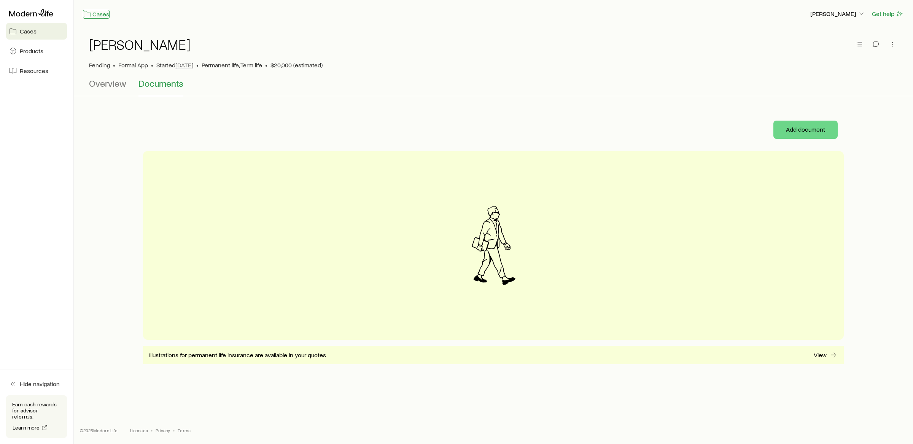
click at [91, 14] on link "Cases" at bounding box center [96, 14] width 27 height 9
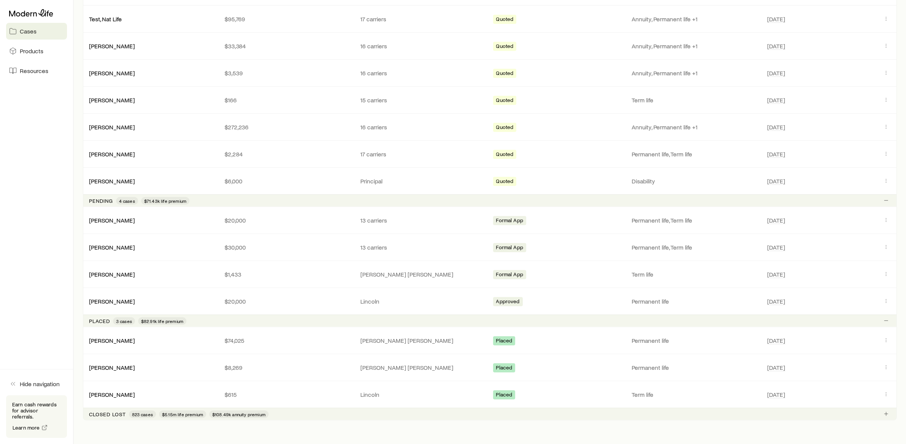
scroll to position [556, 0]
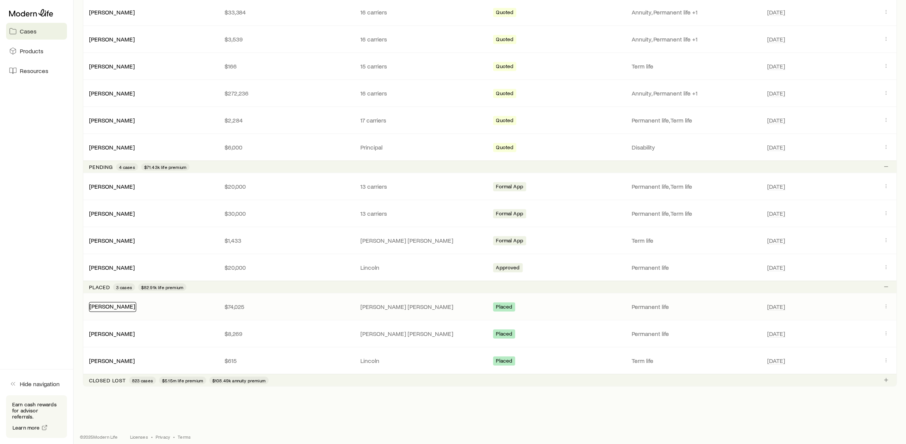
click at [111, 302] on link "[PERSON_NAME]" at bounding box center [112, 305] width 46 height 7
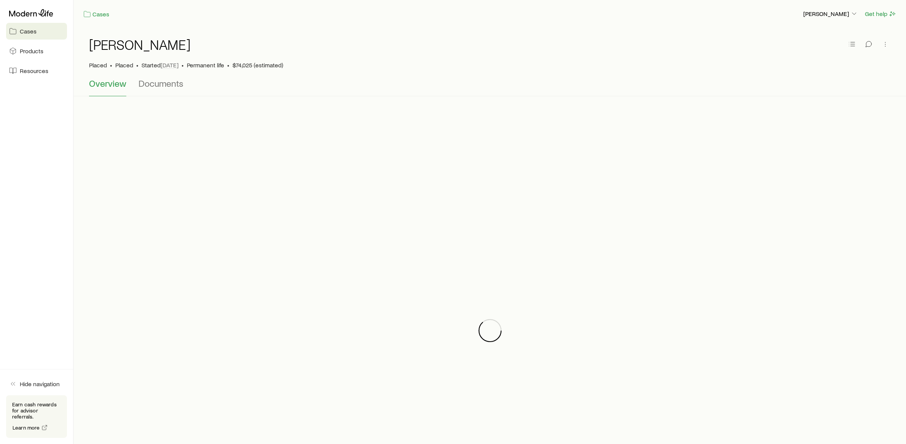
scroll to position [2, 0]
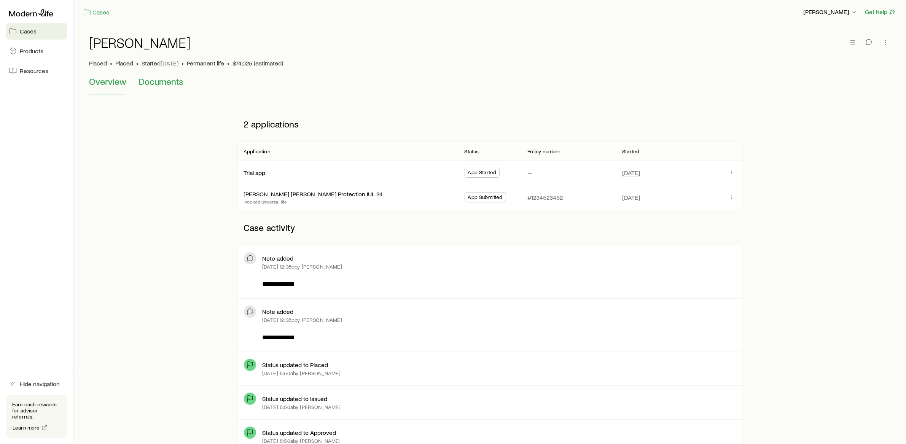
click at [159, 85] on span "Documents" at bounding box center [160, 81] width 45 height 11
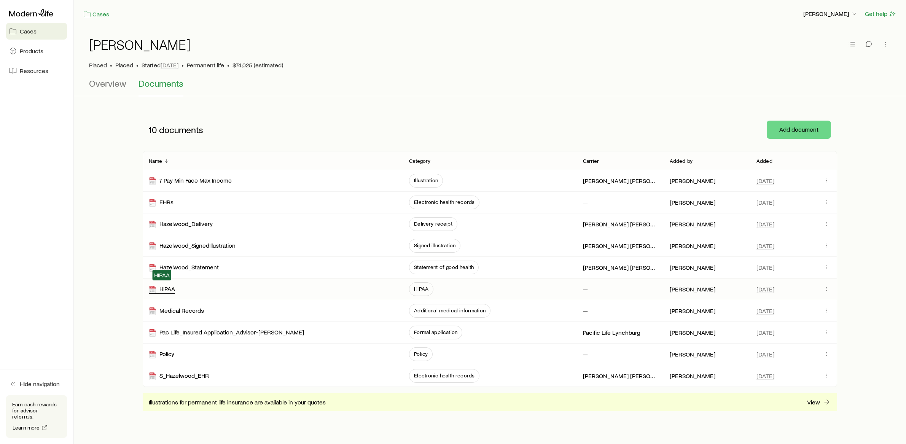
click at [169, 291] on div "HIPAA" at bounding box center [162, 289] width 26 height 9
click at [49, 11] on icon at bounding box center [31, 13] width 44 height 8
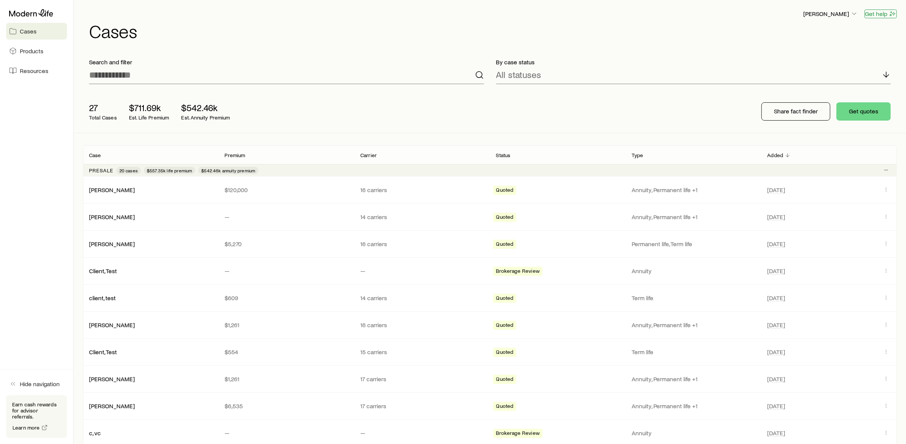
click at [892, 13] on icon "button" at bounding box center [893, 13] width 3 height 3
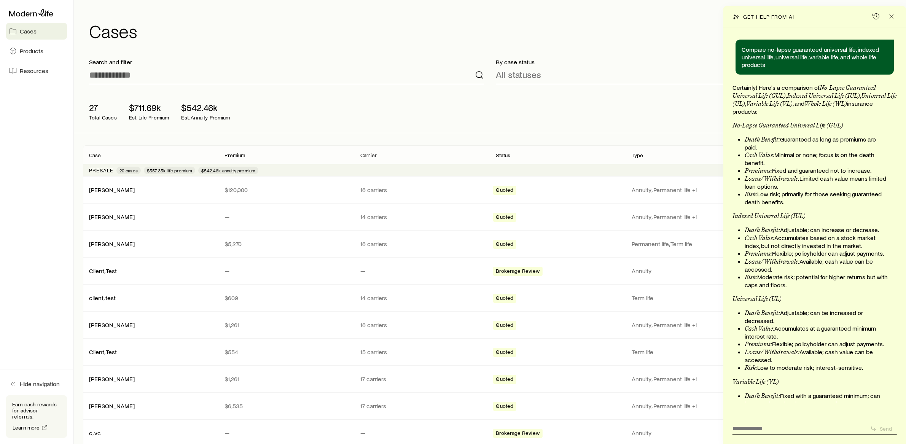
scroll to position [11745, 0]
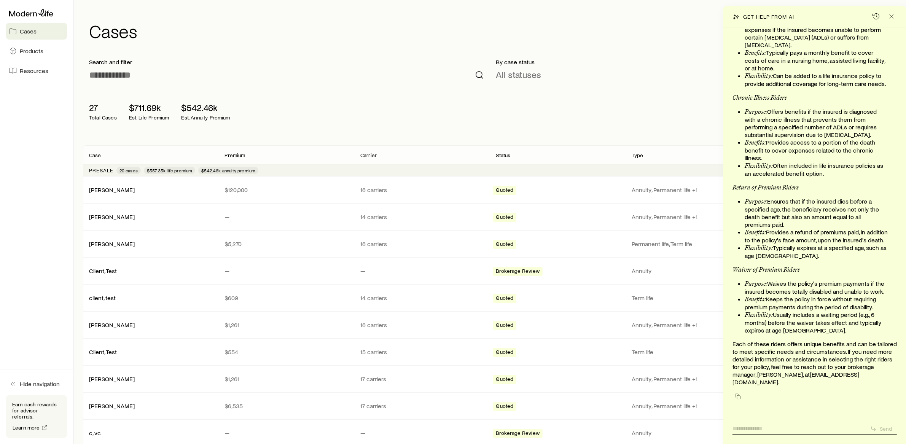
click at [793, 429] on textarea at bounding box center [798, 426] width 132 height 12
type textarea "**********"
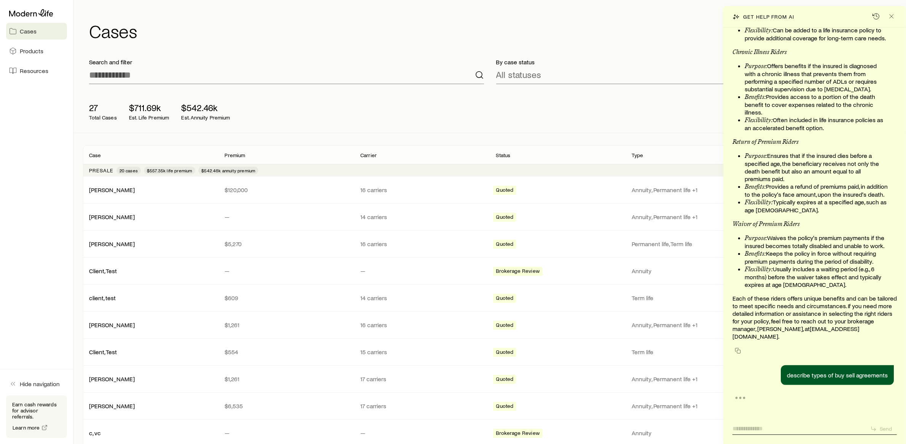
scroll to position [11791, 0]
click at [816, 427] on textarea at bounding box center [798, 426] width 132 height 12
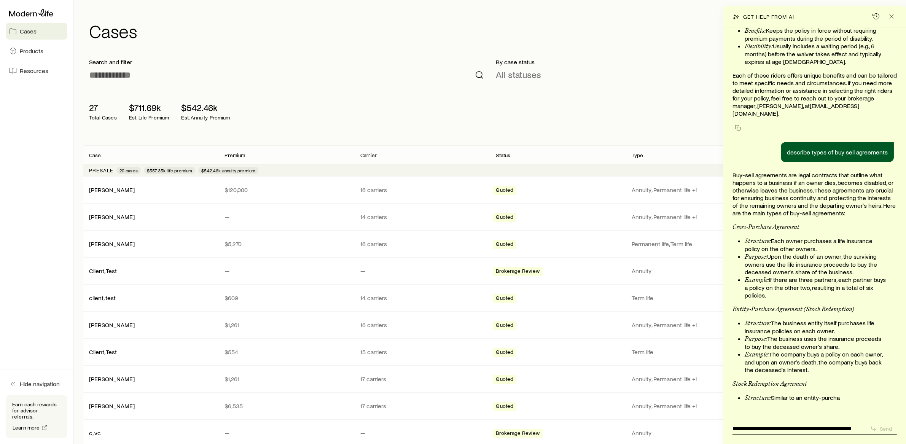
scroll to position [0, 0]
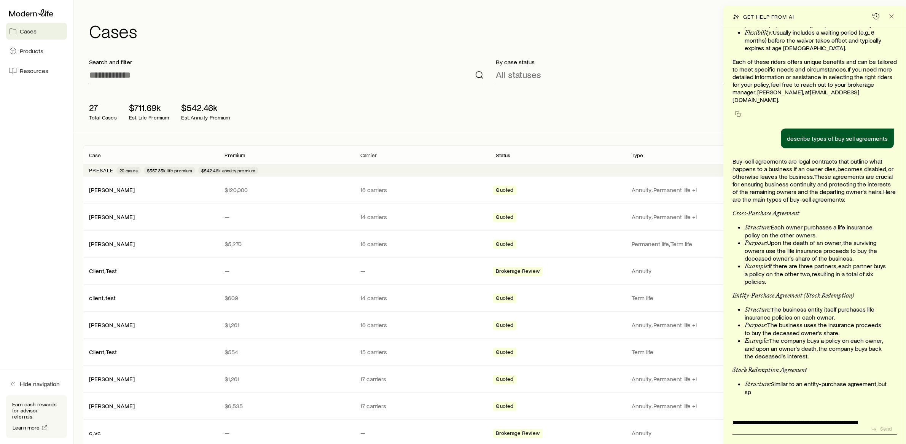
type textarea "**********"
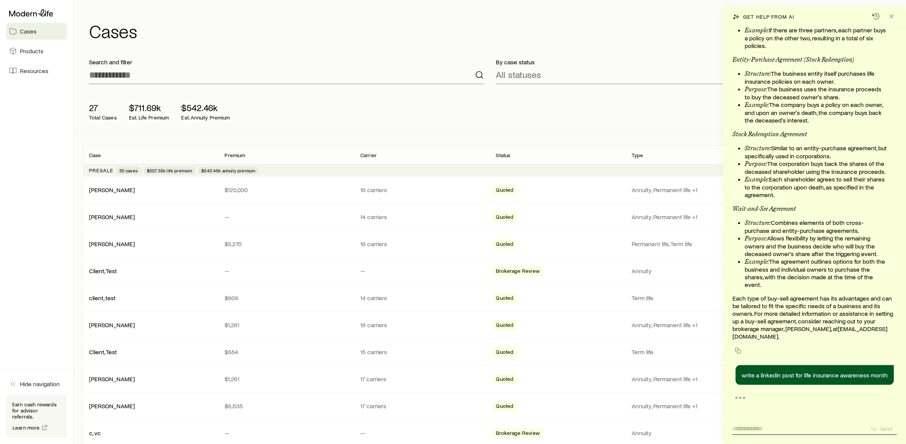
scroll to position [12288, 0]
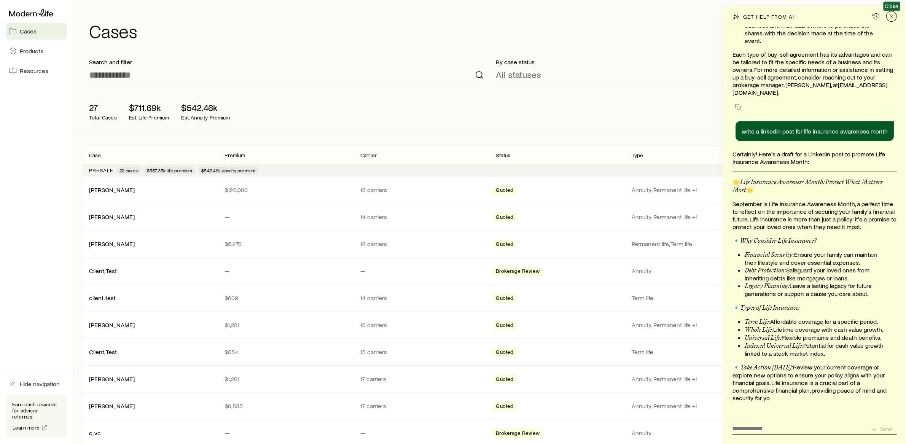
click at [893, 18] on line "Close" at bounding box center [891, 16] width 4 height 4
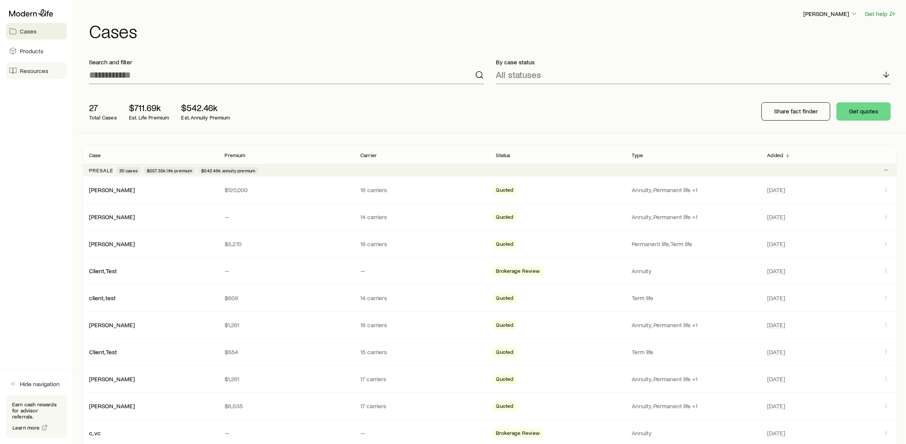
click at [33, 77] on link "Resources" at bounding box center [36, 70] width 61 height 17
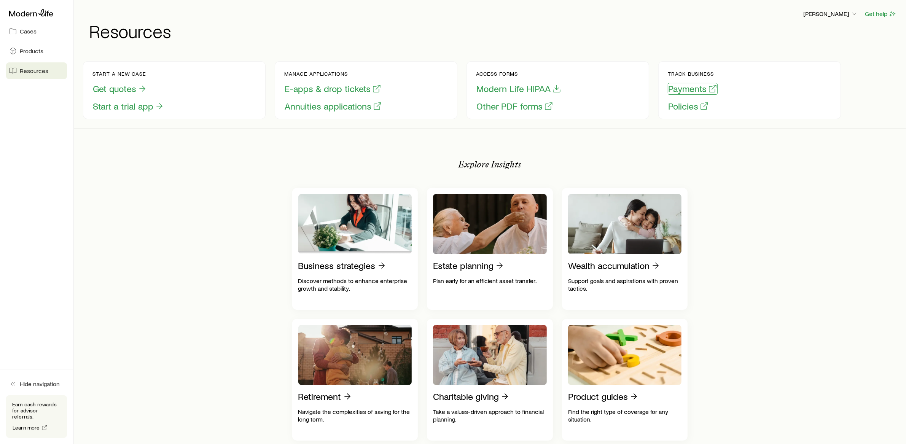
click at [672, 92] on button "Payments" at bounding box center [693, 89] width 50 height 12
click at [676, 110] on button "Policies" at bounding box center [688, 106] width 41 height 12
click at [21, 16] on icon at bounding box center [31, 13] width 44 height 8
